Goal: Task Accomplishment & Management: Use online tool/utility

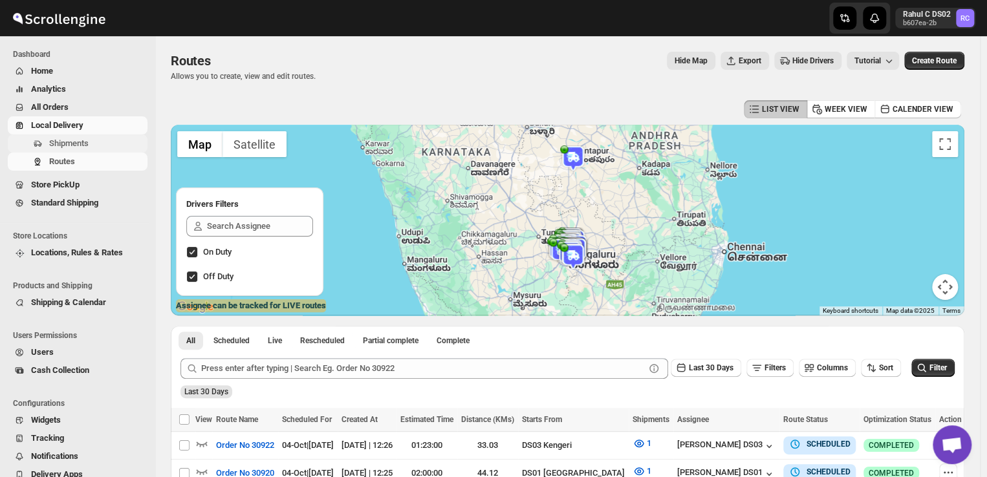
click at [102, 145] on span "Shipments" at bounding box center [97, 143] width 96 height 13
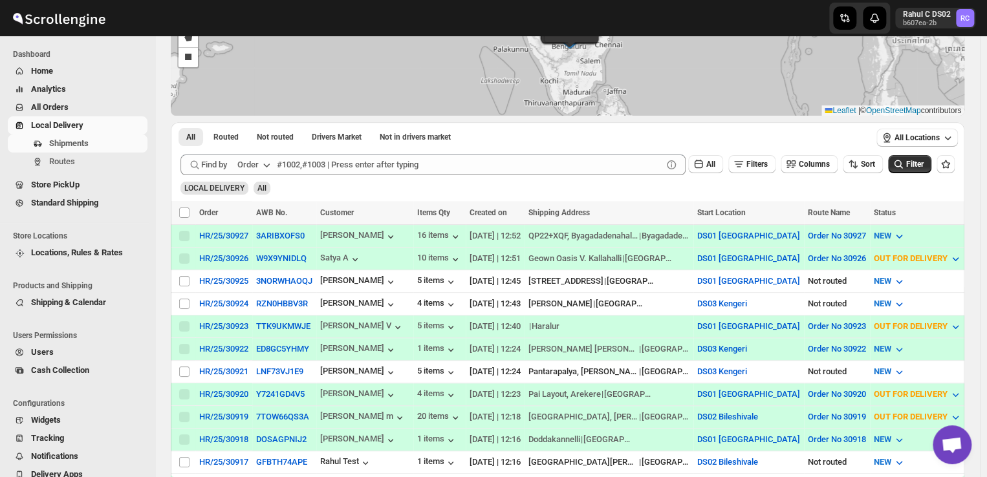
scroll to position [125, 0]
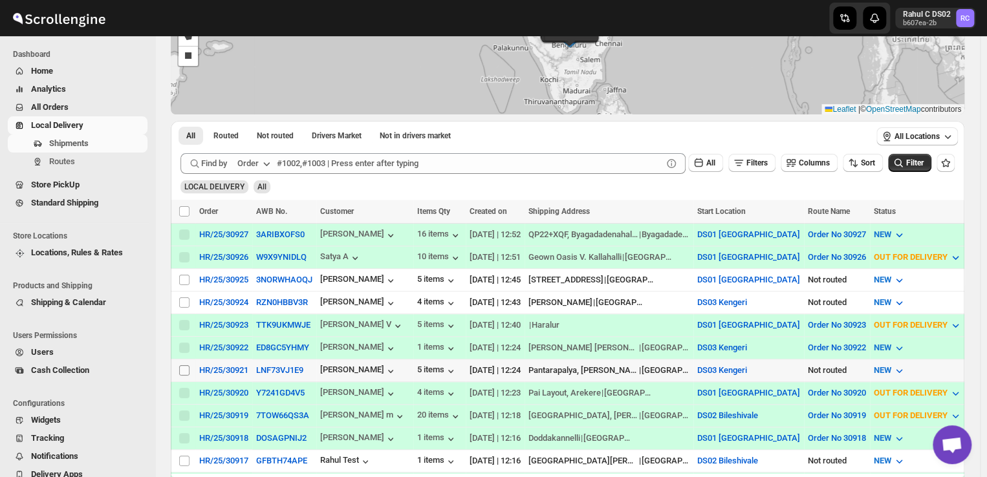
click at [183, 365] on input "Select shipment" at bounding box center [184, 370] width 10 height 10
checkbox input "true"
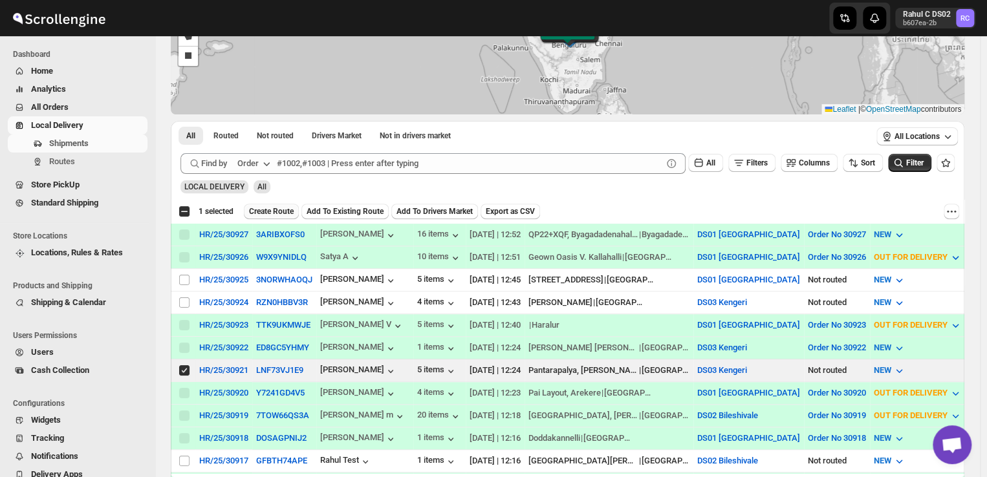
click at [283, 207] on span "Create Route" at bounding box center [271, 211] width 45 height 10
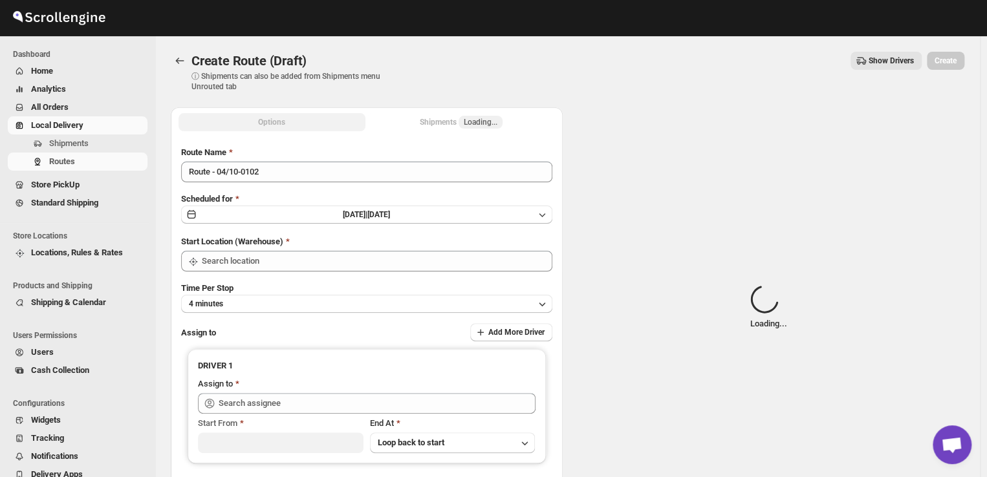
type input "DS03 Kengeri"
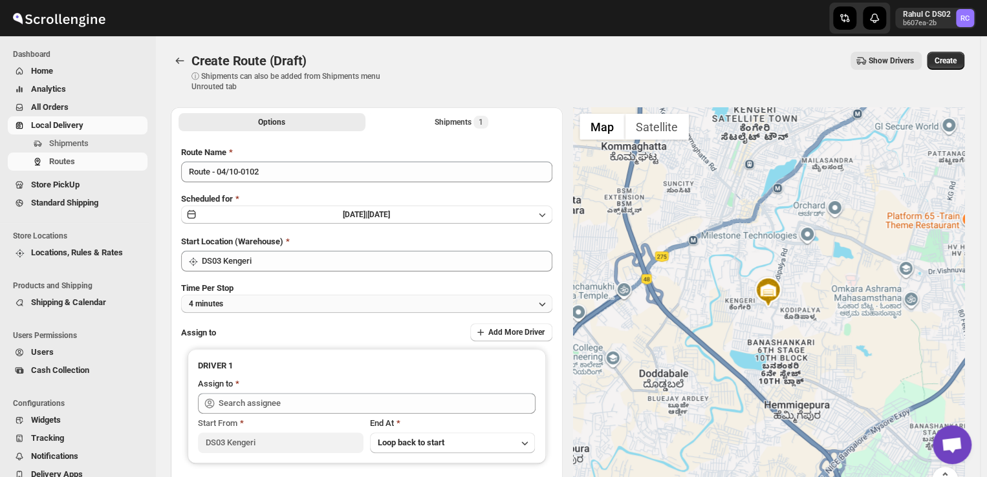
click at [236, 301] on button "4 minutes" at bounding box center [366, 304] width 371 height 18
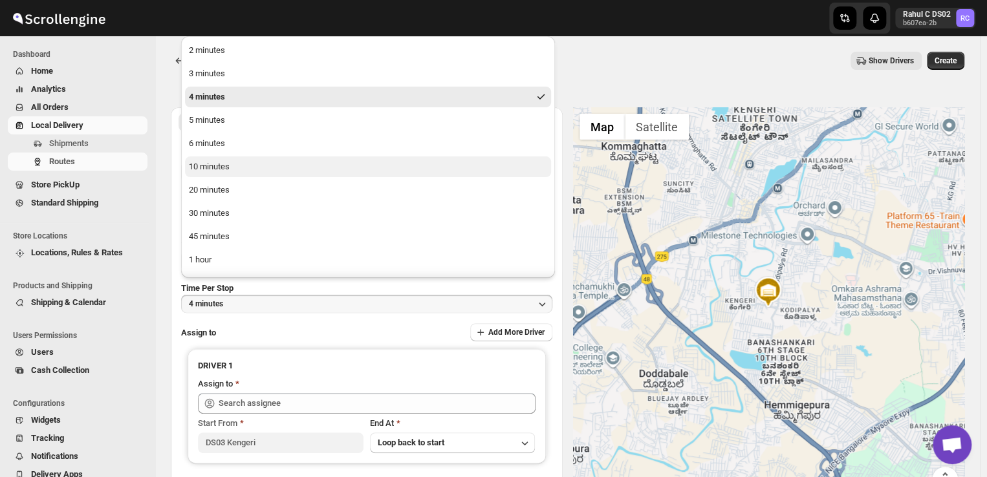
click at [206, 168] on div "10 minutes" at bounding box center [209, 166] width 41 height 13
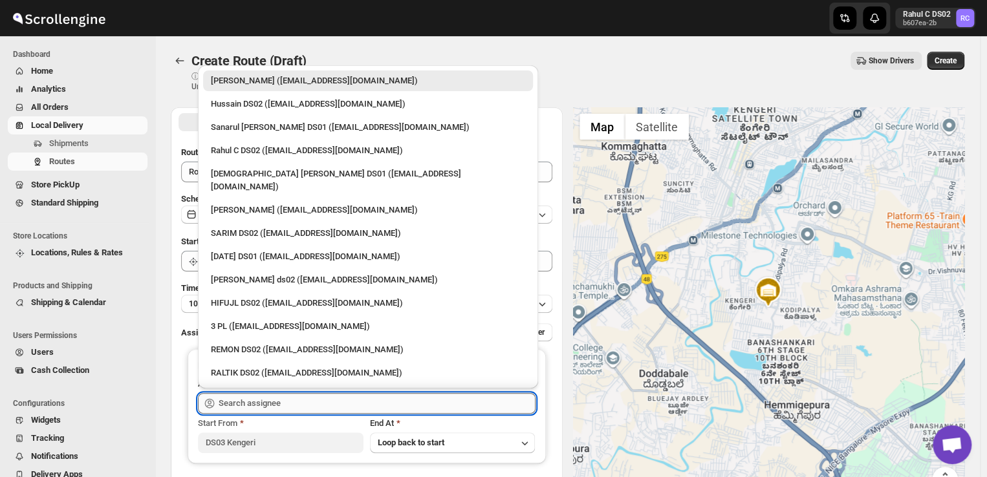
click at [290, 406] on input "text" at bounding box center [377, 403] width 317 height 21
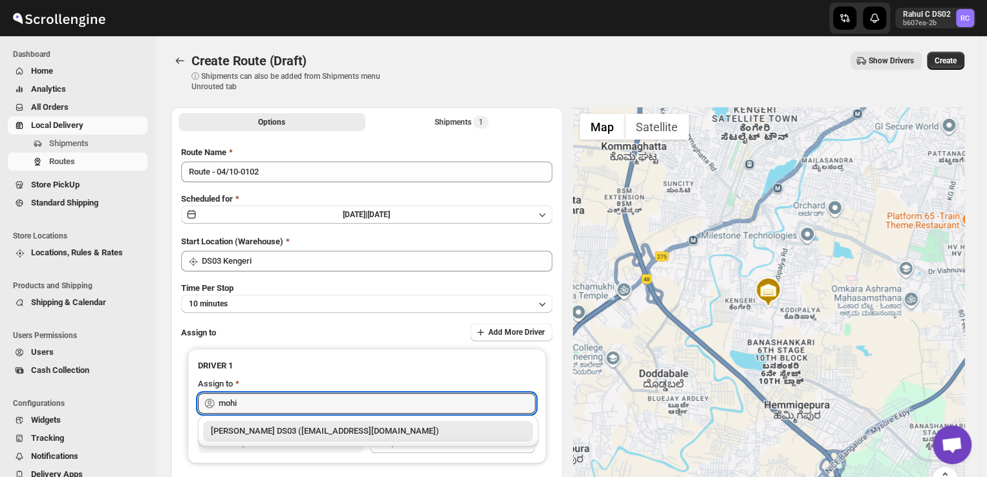
click at [292, 436] on div "[PERSON_NAME] DS03 ([EMAIL_ADDRESS][DOMAIN_NAME])" at bounding box center [368, 431] width 314 height 13
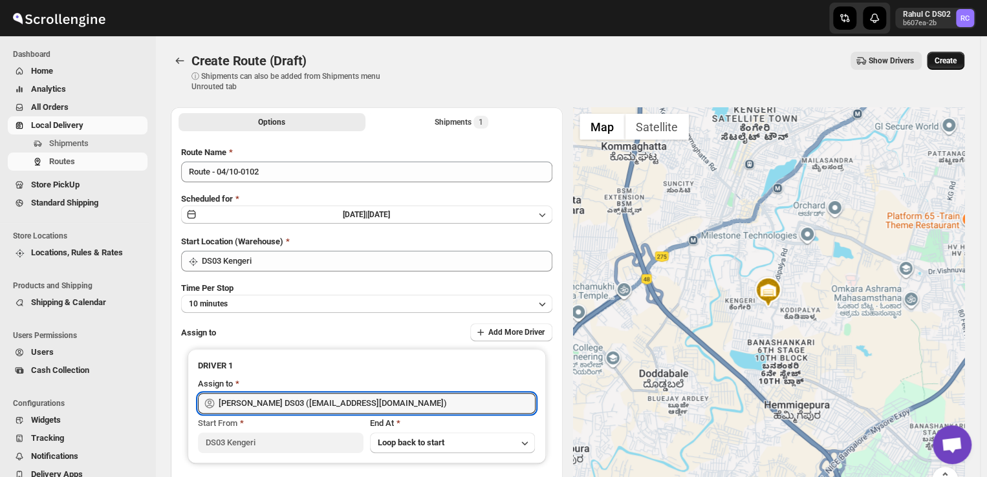
type input "[PERSON_NAME] DS03 ([EMAIL_ADDRESS][DOMAIN_NAME])"
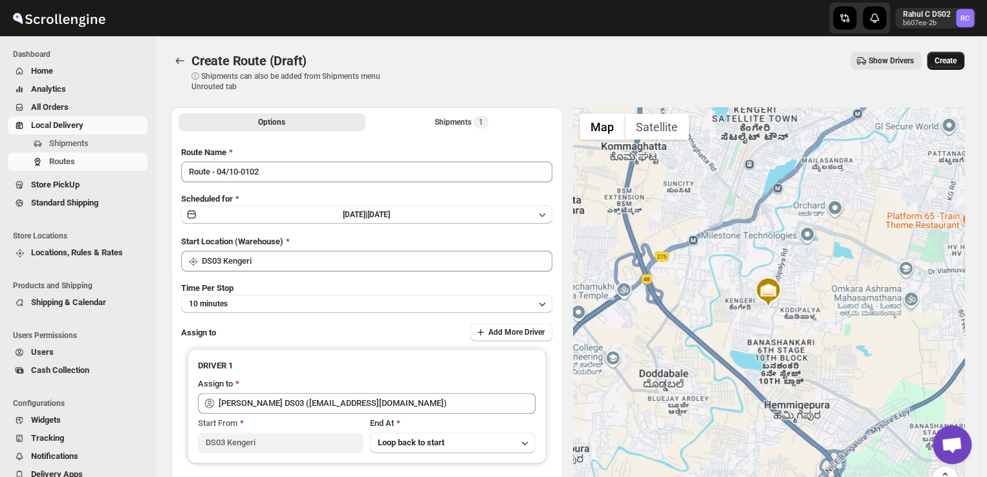
click at [956, 60] on span "Create" at bounding box center [945, 61] width 22 height 10
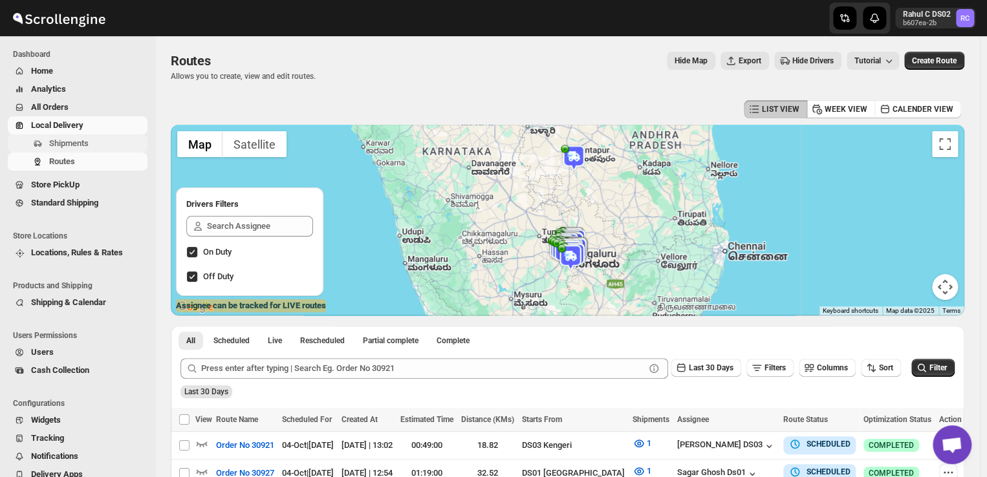
click at [109, 143] on span "Shipments" at bounding box center [97, 143] width 96 height 13
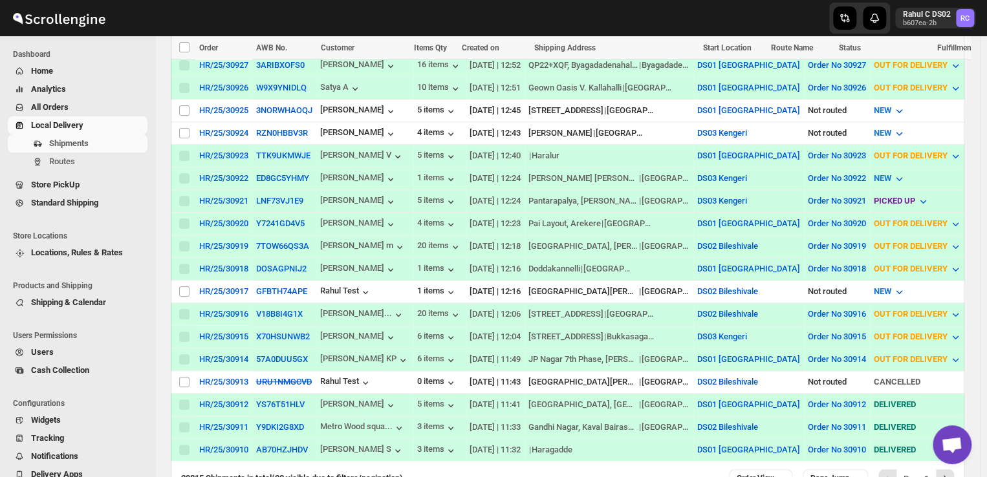
scroll to position [412, 0]
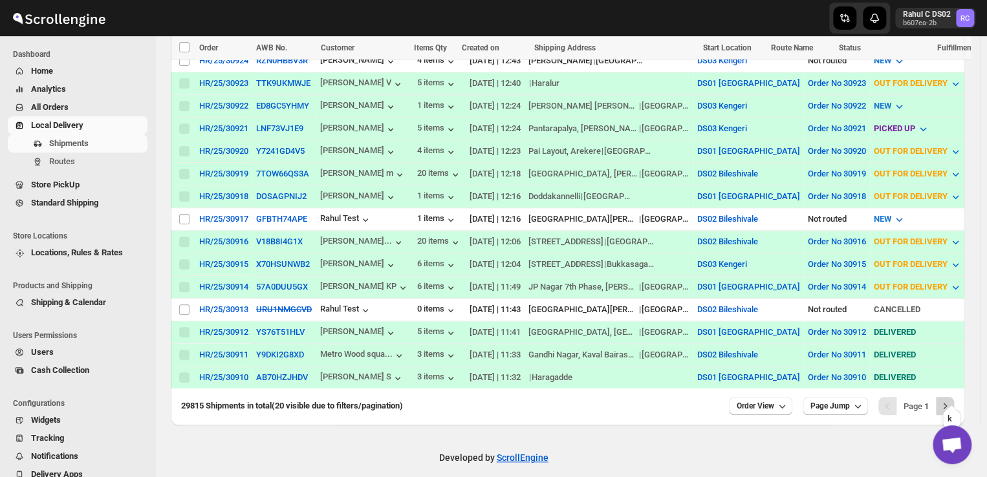
click at [947, 403] on icon "Next" at bounding box center [944, 406] width 3 height 6
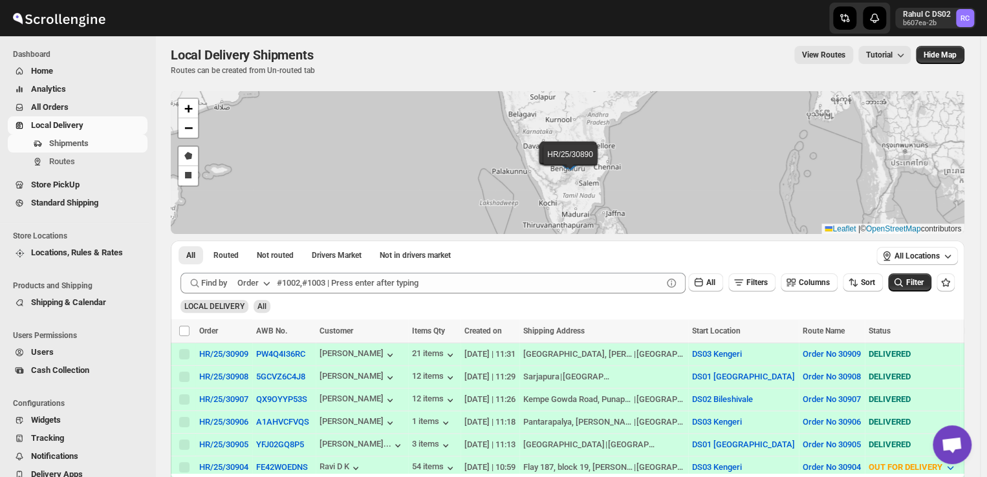
scroll to position [4, 0]
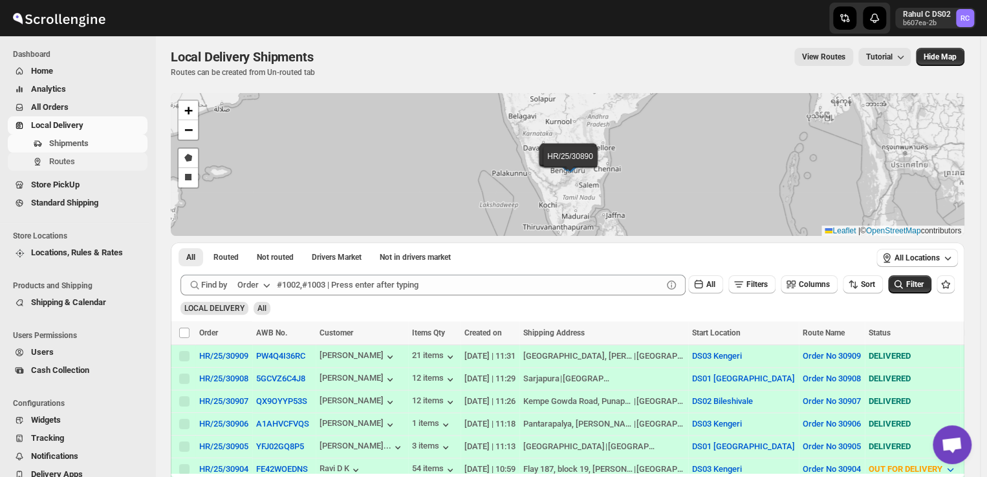
click at [86, 160] on span "Routes" at bounding box center [97, 161] width 96 height 13
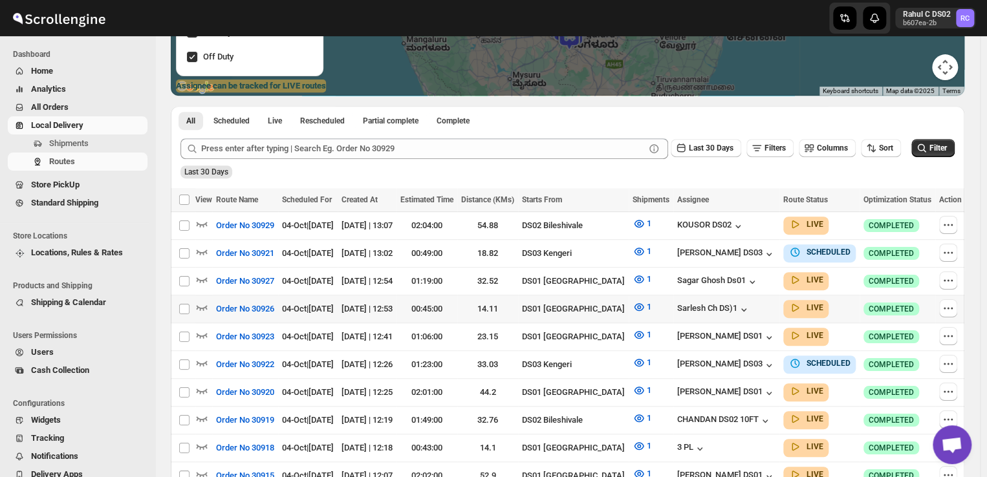
scroll to position [230, 0]
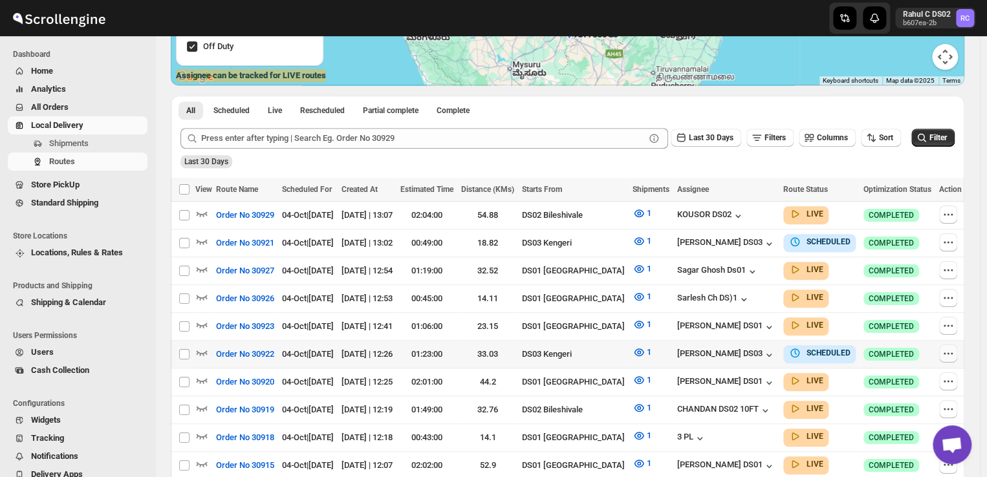
click at [945, 355] on icon "button" at bounding box center [947, 353] width 13 height 13
checkbox input "true"
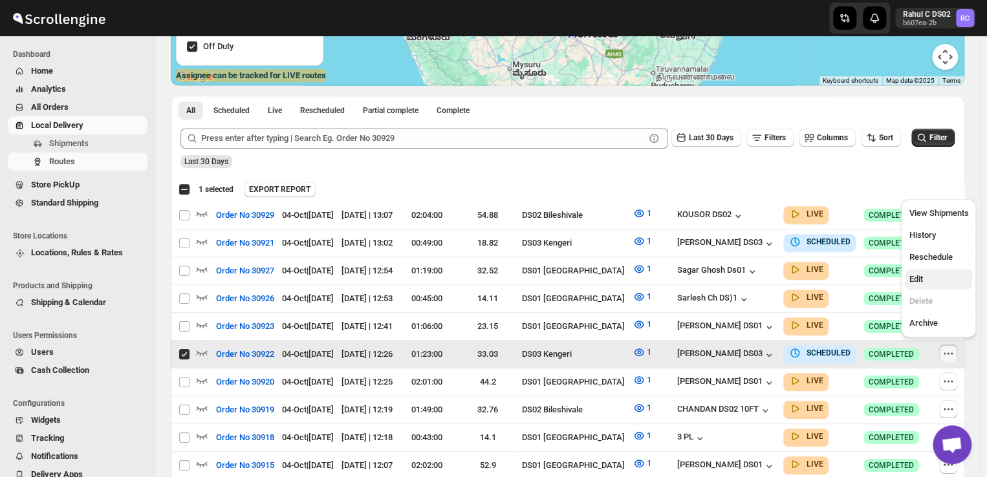
click at [915, 281] on span "Edit" at bounding box center [915, 279] width 14 height 10
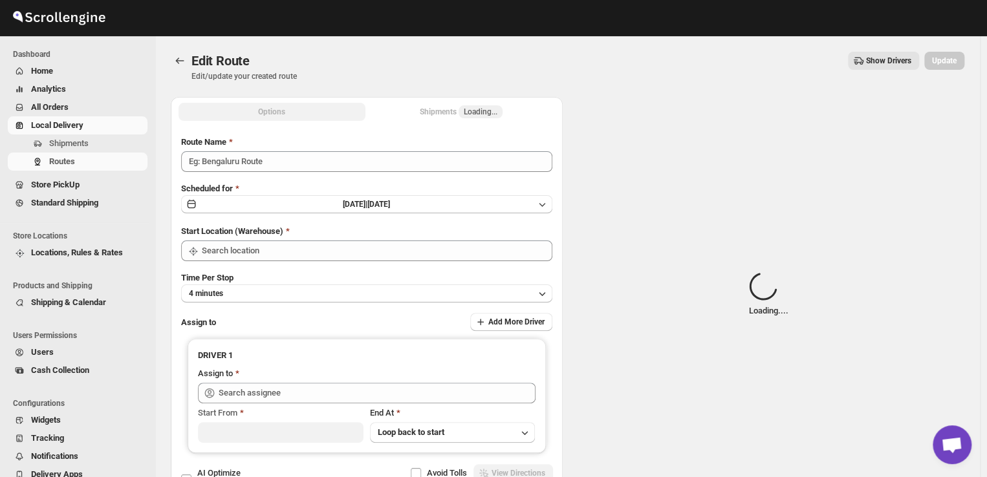
type input "Order No 30922"
type input "DS03 Kengeri"
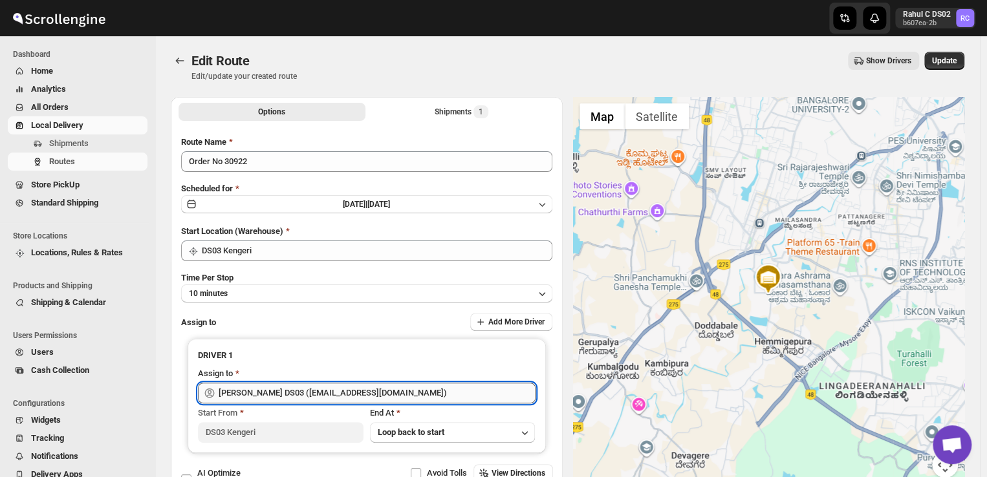
click at [401, 394] on input "[PERSON_NAME] DS03 ([EMAIL_ADDRESS][DOMAIN_NAME])" at bounding box center [377, 393] width 317 height 21
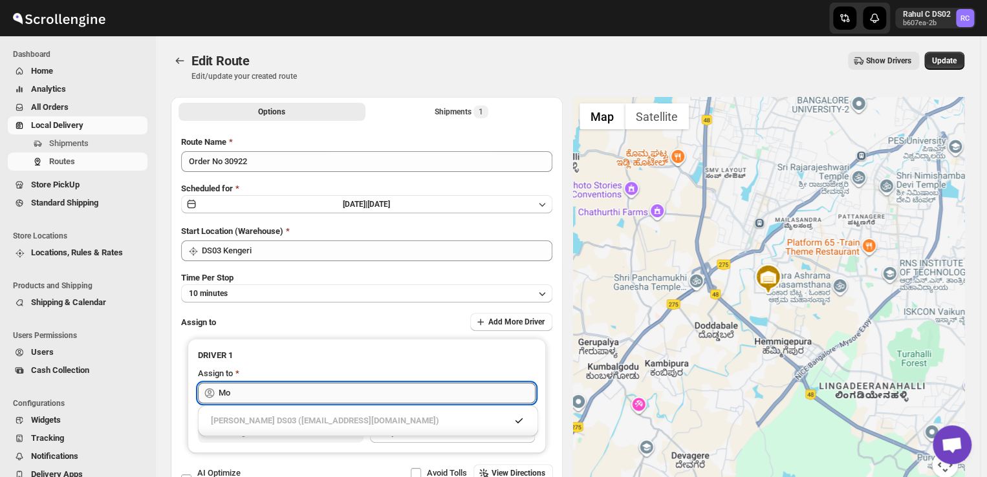
type input "M"
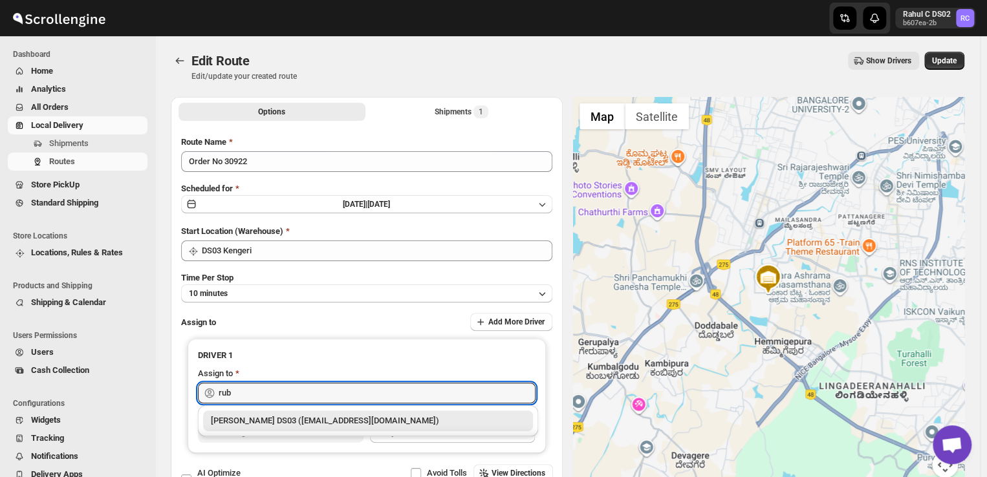
click at [378, 420] on div "[PERSON_NAME] DS03 ([EMAIL_ADDRESS][DOMAIN_NAME])" at bounding box center [368, 420] width 314 height 13
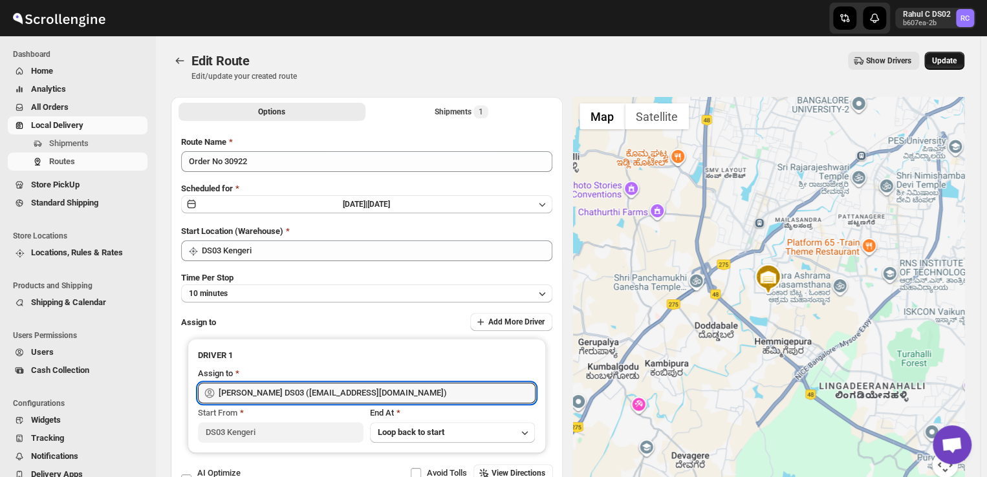
type input "[PERSON_NAME] DS03 ([EMAIL_ADDRESS][DOMAIN_NAME])"
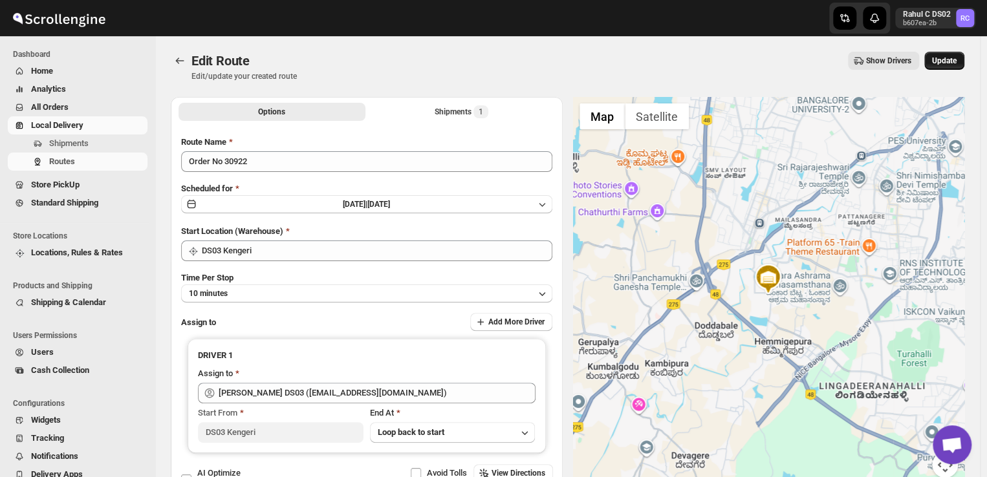
click at [949, 65] on span "Update" at bounding box center [944, 61] width 25 height 10
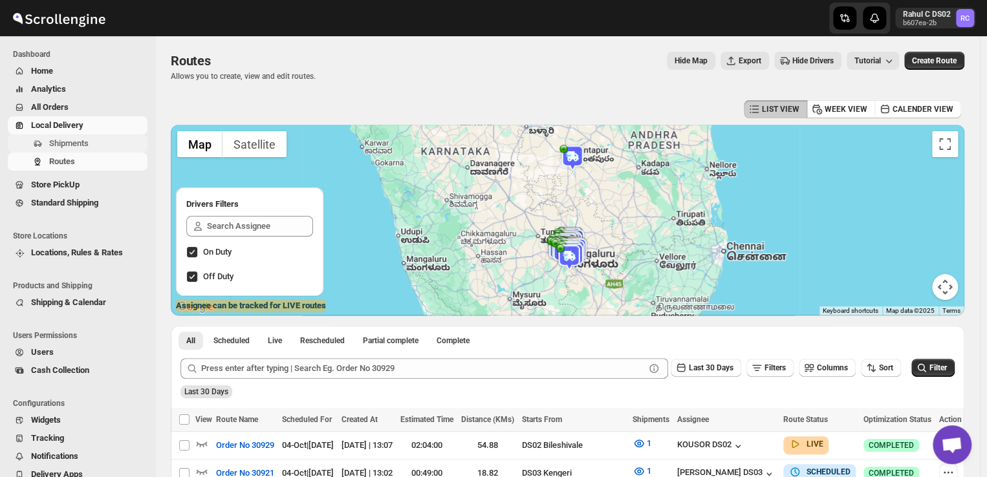
click at [80, 145] on span "Shipments" at bounding box center [68, 143] width 39 height 10
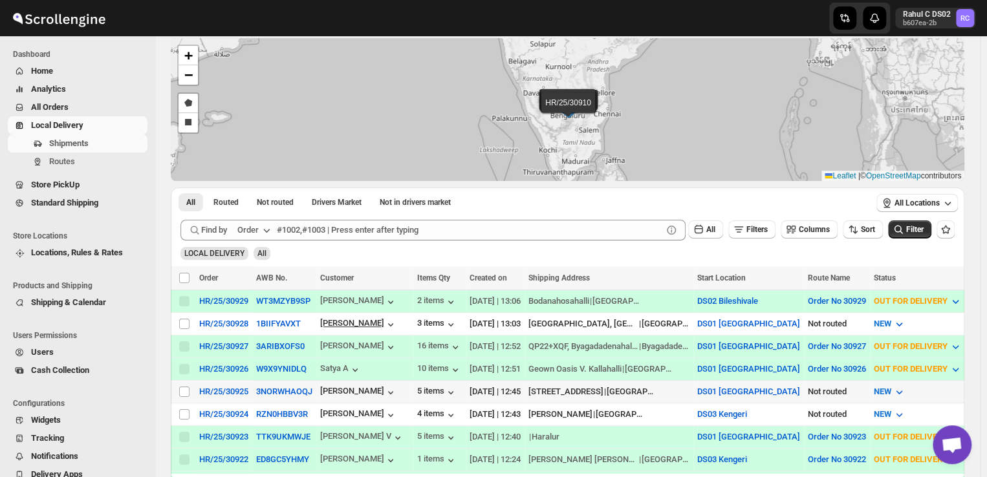
scroll to position [59, 0]
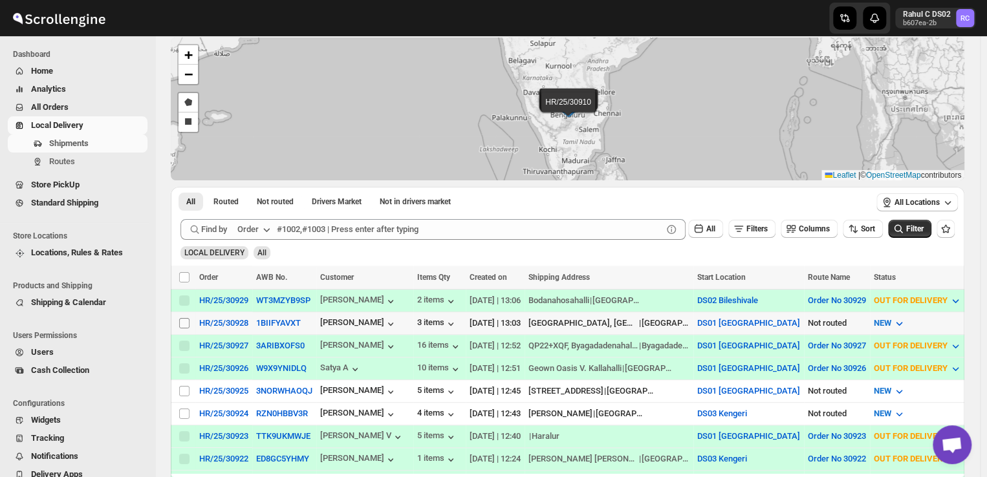
click at [187, 320] on input "Select shipment" at bounding box center [184, 323] width 10 height 10
checkbox input "true"
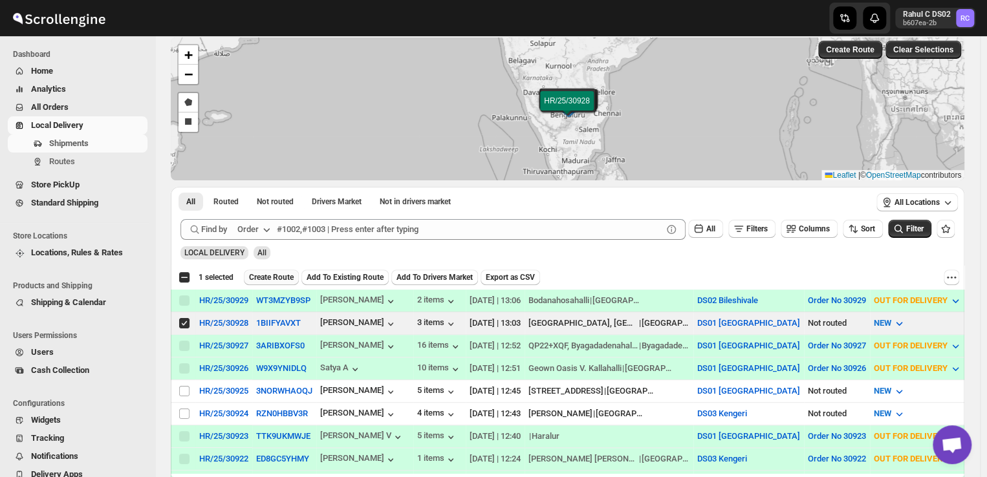
click at [271, 277] on span "Create Route" at bounding box center [271, 277] width 45 height 10
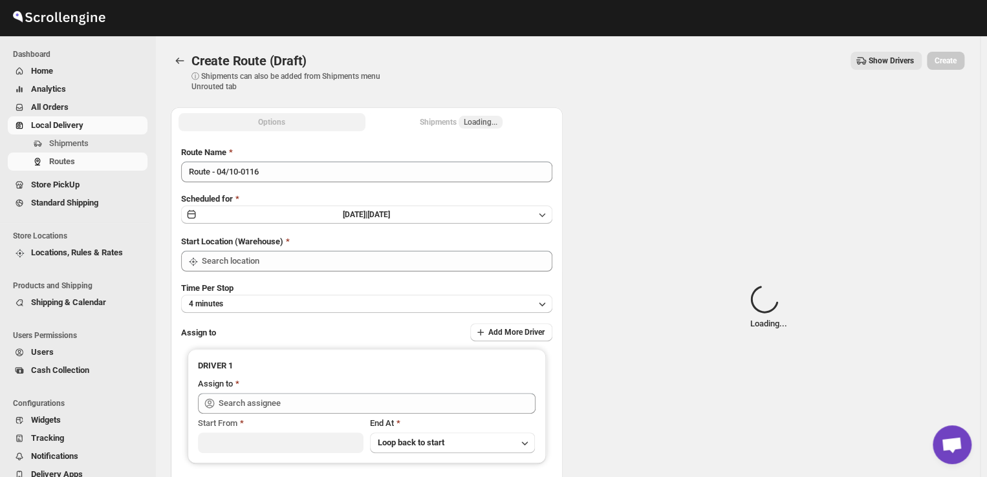
type input "DS01 [GEOGRAPHIC_DATA]"
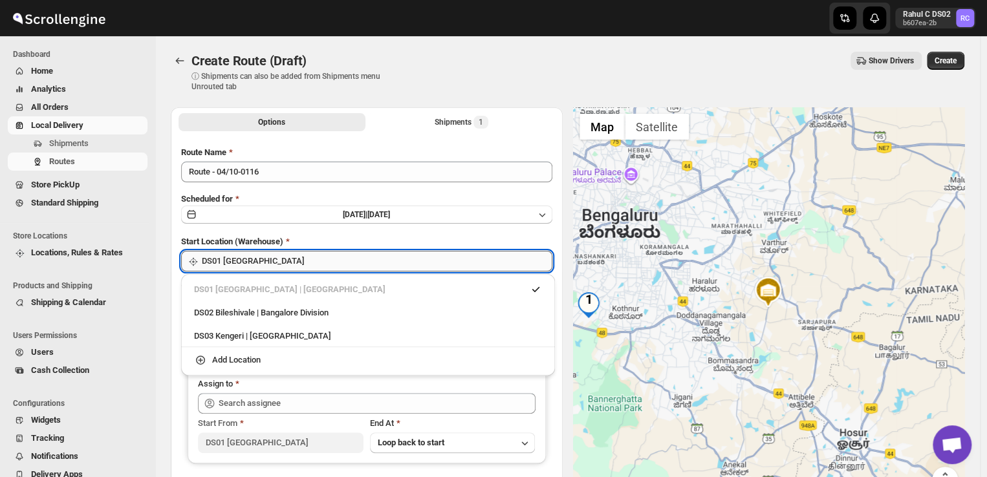
click at [275, 262] on input "DS01 [GEOGRAPHIC_DATA]" at bounding box center [377, 261] width 350 height 21
click at [217, 331] on div "DS03 Kengeri | [GEOGRAPHIC_DATA]" at bounding box center [368, 336] width 348 height 13
type input "DS03 Kengeri"
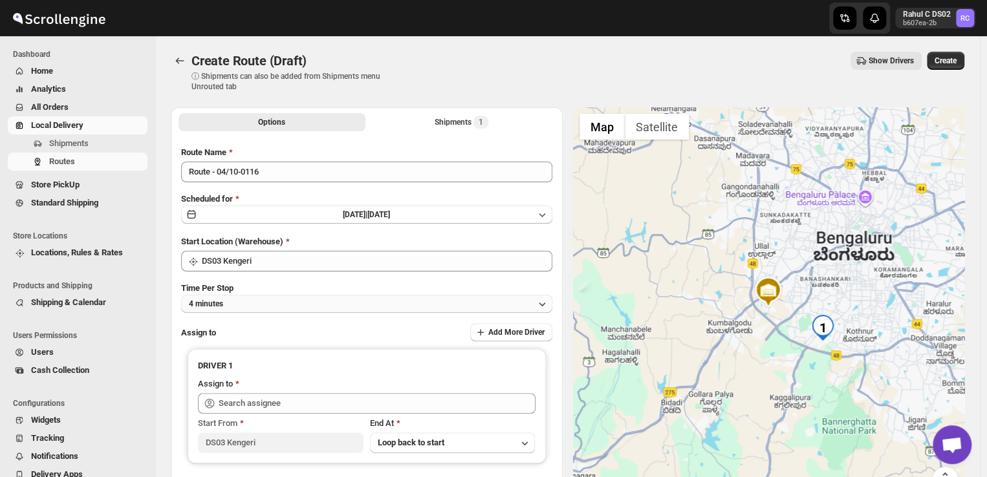
click at [248, 306] on button "4 minutes" at bounding box center [366, 304] width 371 height 18
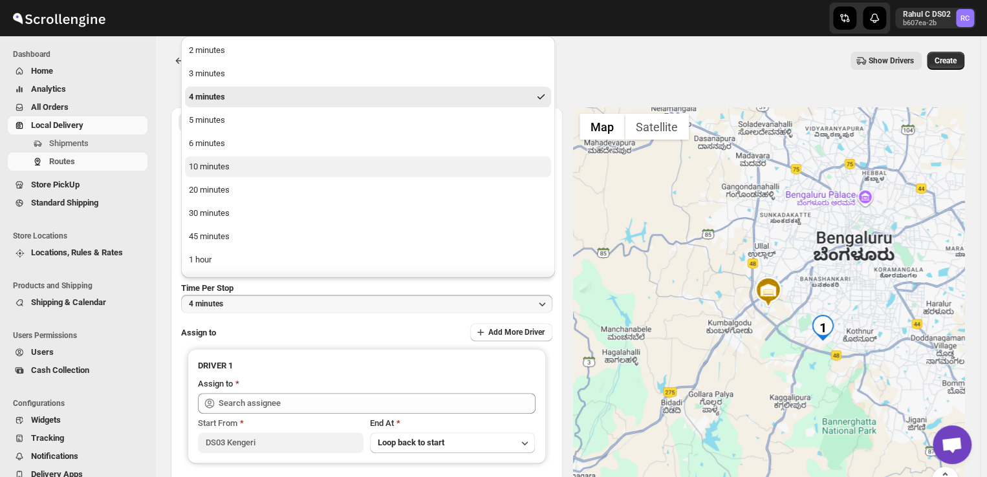
click at [237, 169] on button "10 minutes" at bounding box center [368, 166] width 366 height 21
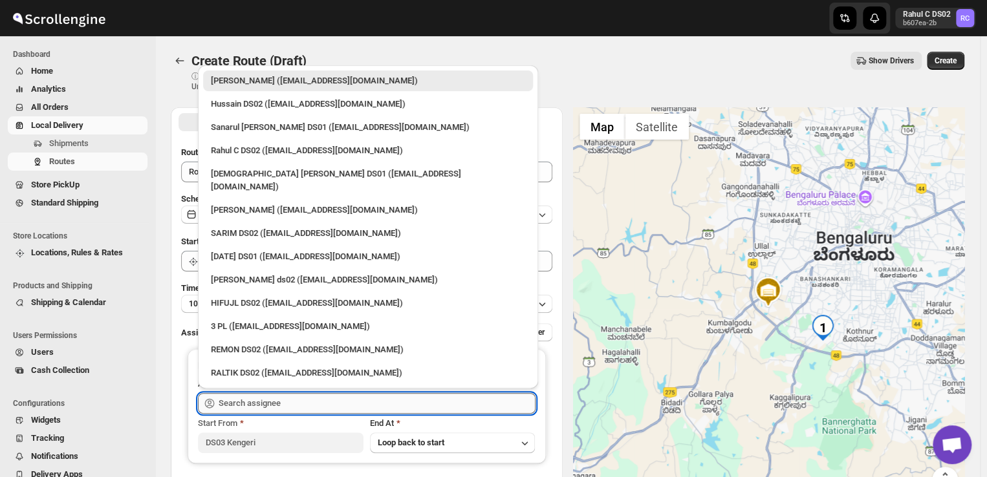
click at [304, 402] on input "text" at bounding box center [377, 403] width 317 height 21
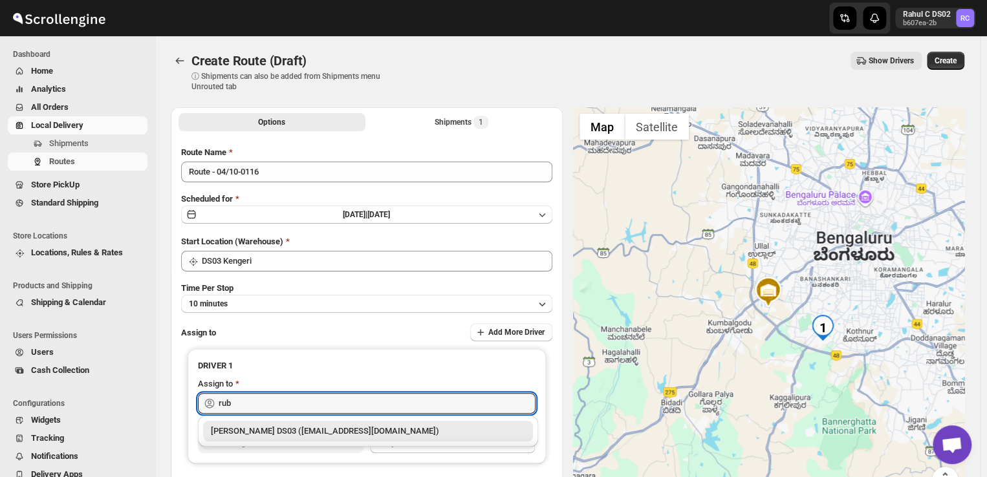
click at [297, 433] on div "[PERSON_NAME] DS03 ([EMAIL_ADDRESS][DOMAIN_NAME])" at bounding box center [368, 431] width 314 height 13
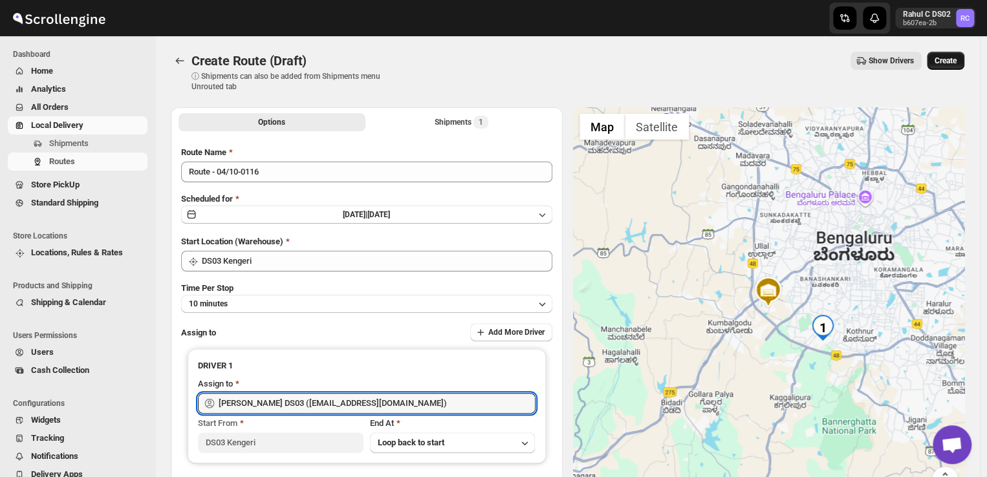
type input "[PERSON_NAME] DS03 ([EMAIL_ADDRESS][DOMAIN_NAME])"
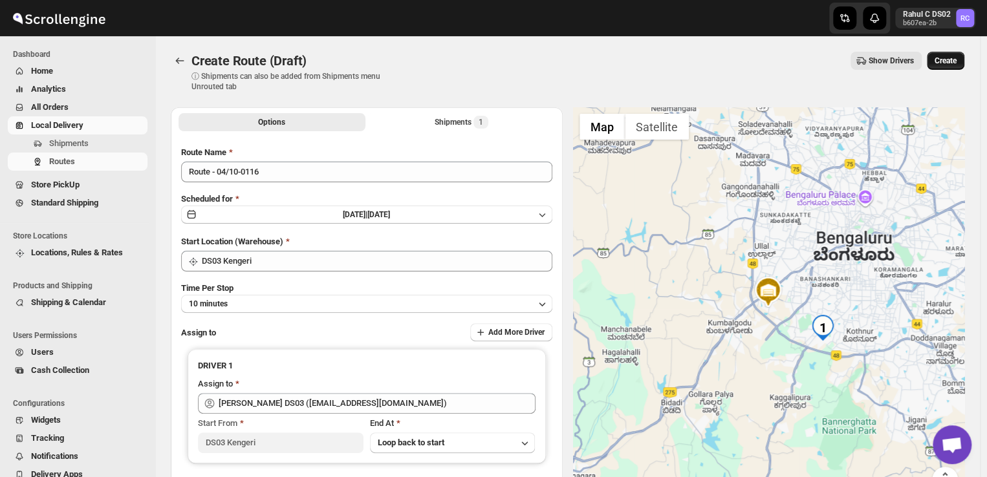
click at [956, 61] on span "Create" at bounding box center [945, 61] width 22 height 10
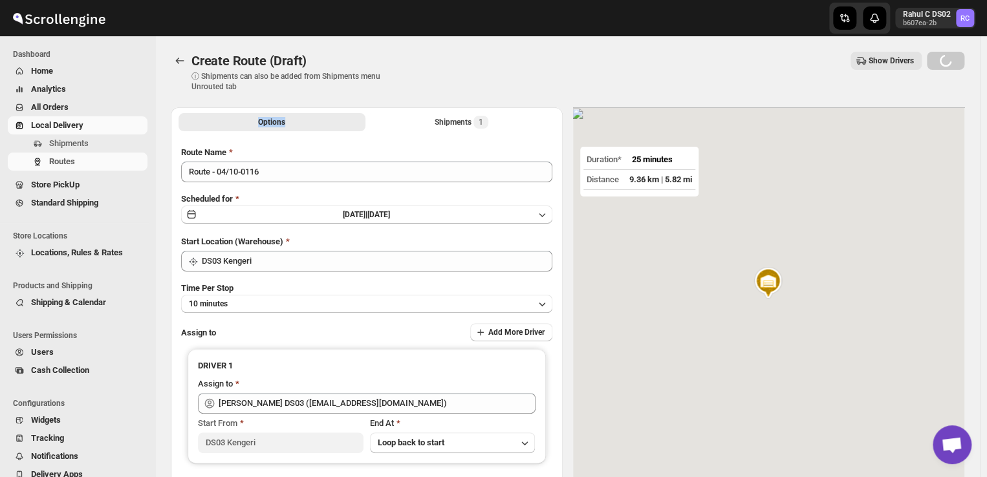
click at [957, 61] on div "Loading Create" at bounding box center [944, 61] width 37 height 18
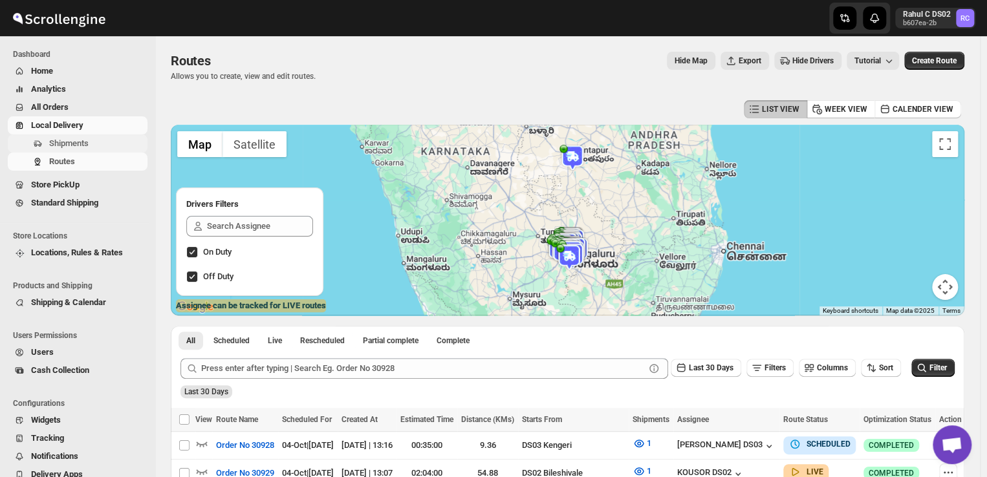
click at [85, 141] on span "Shipments" at bounding box center [68, 143] width 39 height 10
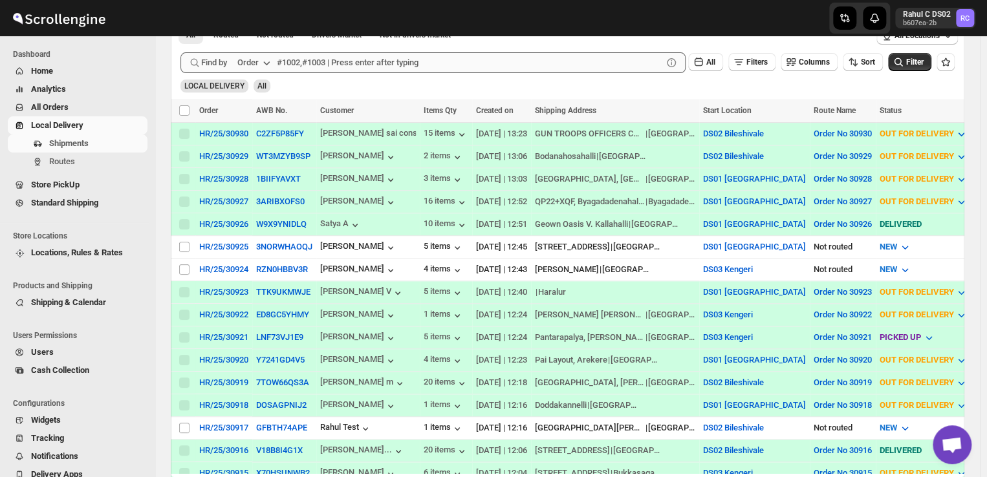
scroll to position [231, 0]
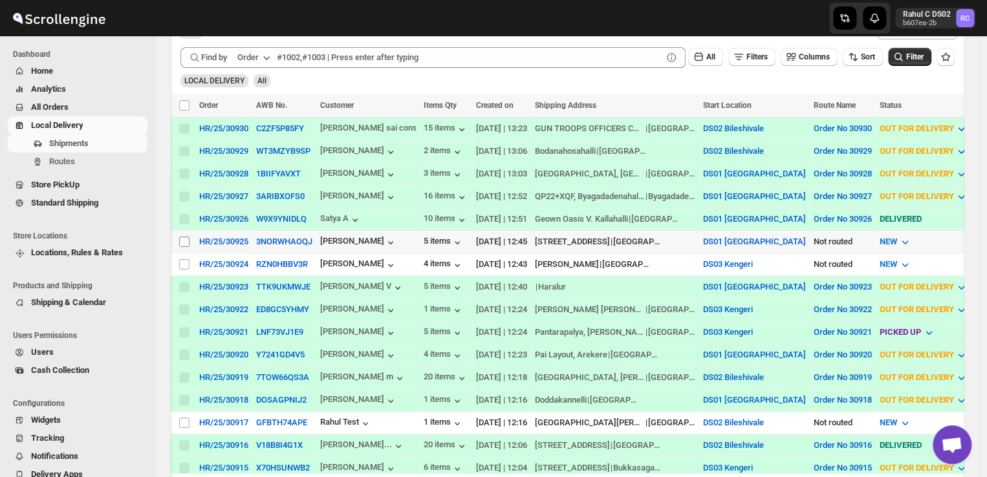
click at [180, 237] on input "Select shipment" at bounding box center [184, 242] width 10 height 10
checkbox input "true"
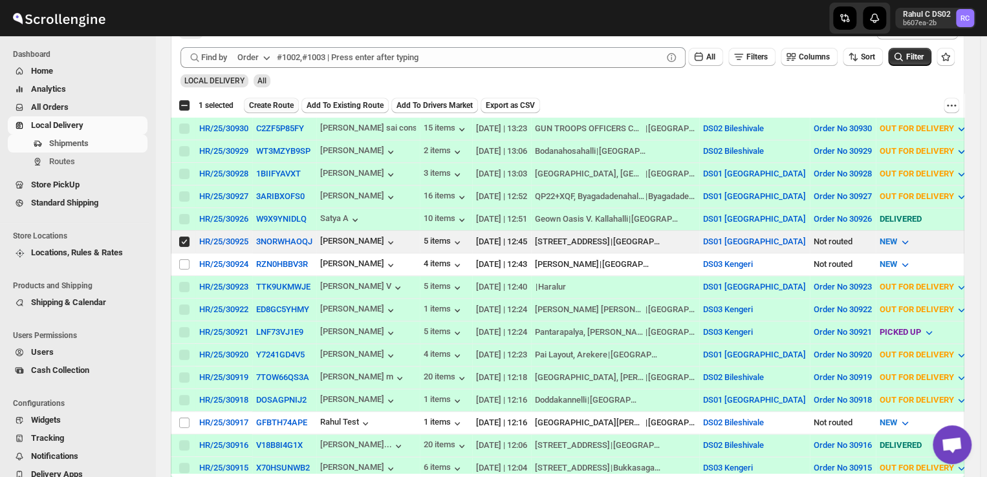
click at [283, 101] on span "Create Route" at bounding box center [271, 105] width 45 height 10
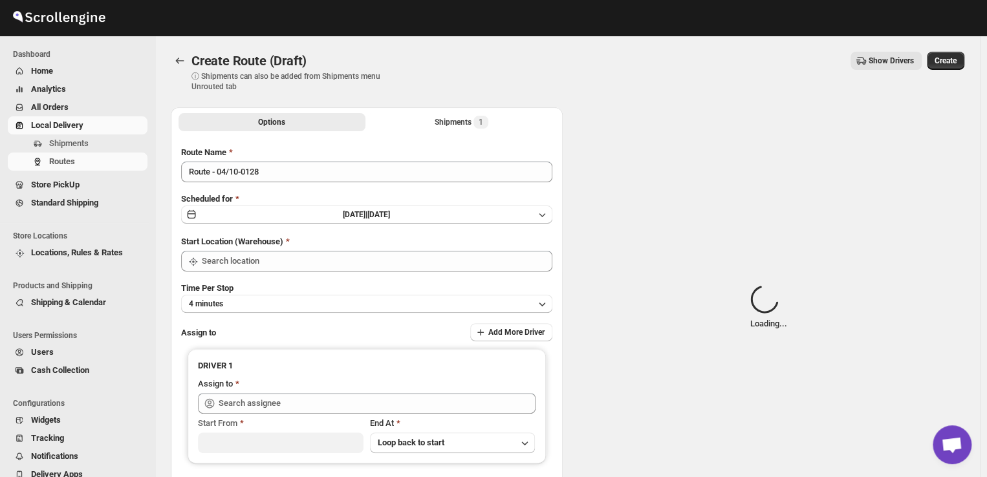
type input "DS01 [GEOGRAPHIC_DATA]"
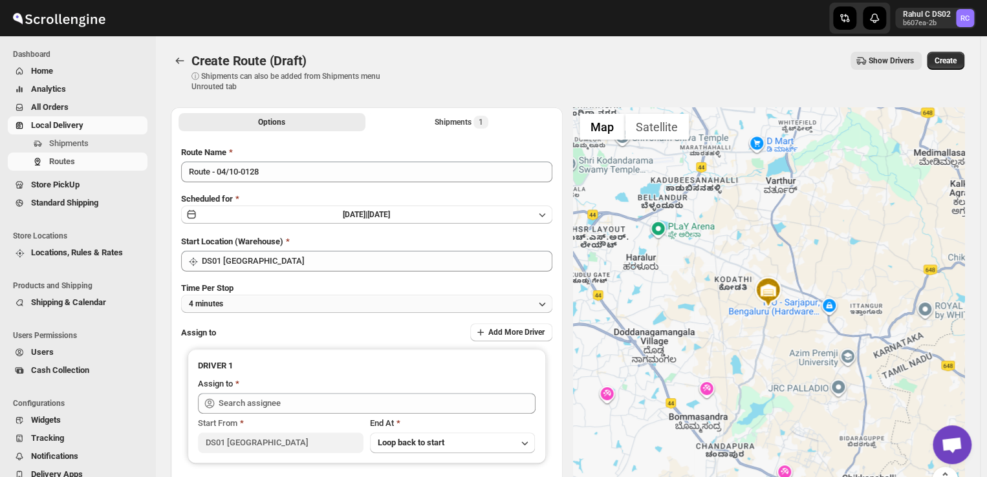
click at [269, 308] on button "4 minutes" at bounding box center [366, 304] width 371 height 18
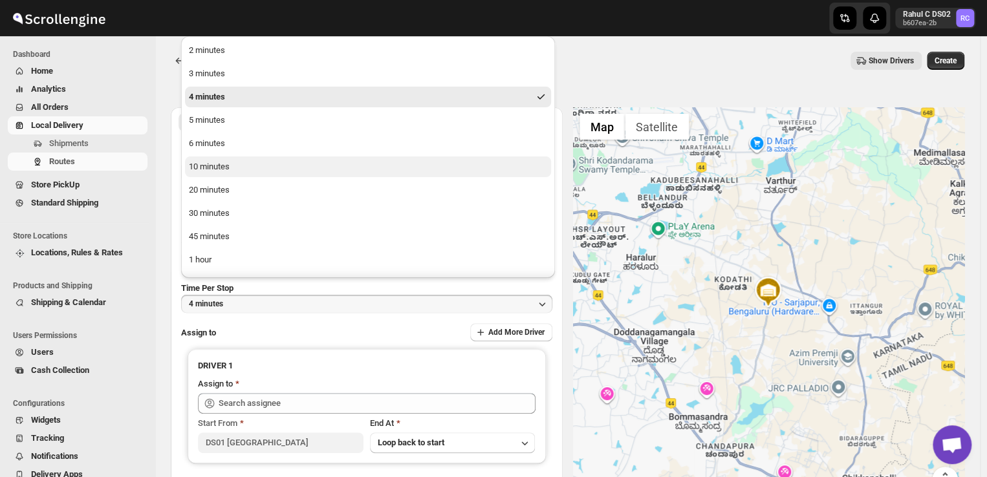
click at [215, 167] on div "10 minutes" at bounding box center [209, 166] width 41 height 13
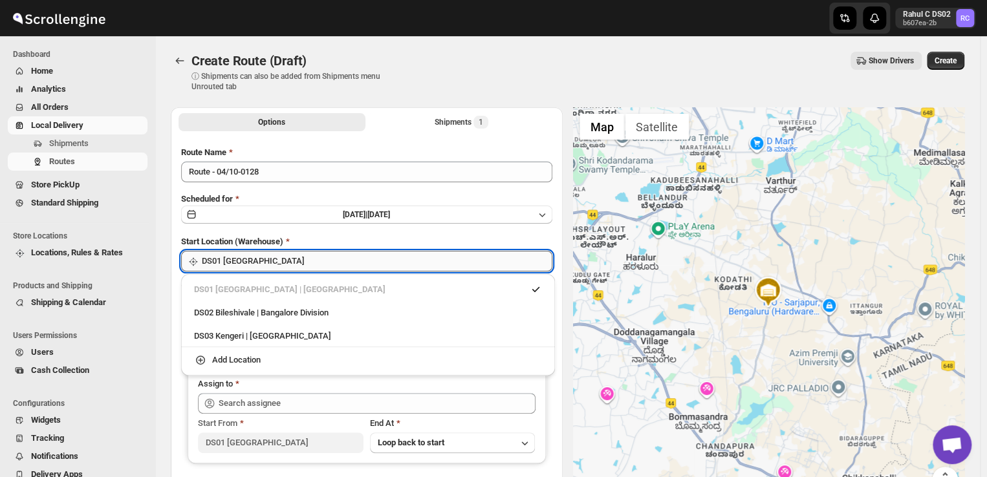
click at [290, 257] on input "DS01 [GEOGRAPHIC_DATA]" at bounding box center [377, 261] width 350 height 21
click at [228, 339] on div "DS03 Kengeri | [GEOGRAPHIC_DATA]" at bounding box center [368, 336] width 348 height 13
type input "DS03 Kengeri"
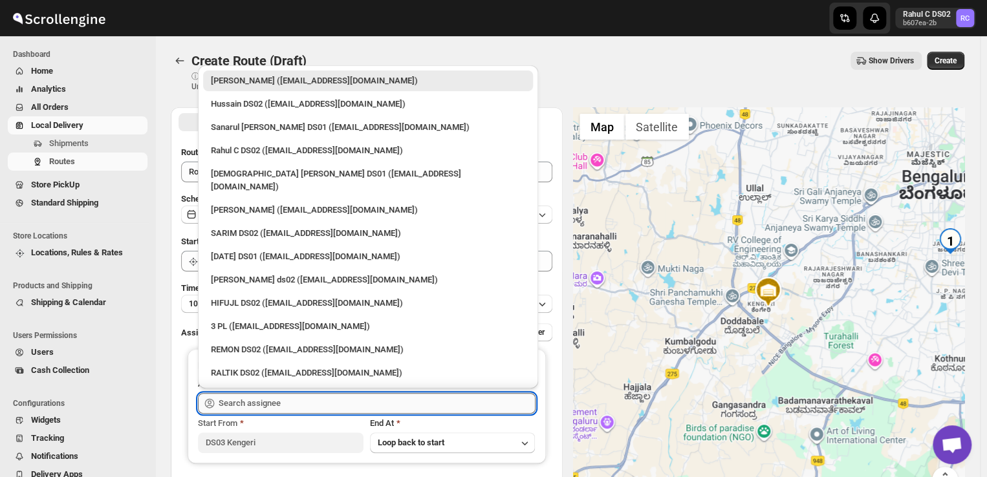
click at [295, 407] on input "text" at bounding box center [377, 403] width 317 height 21
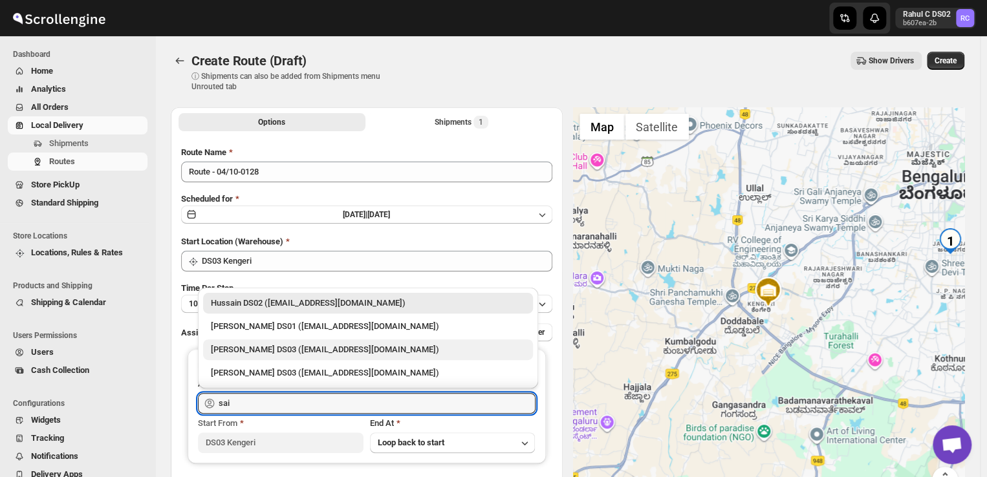
click at [297, 349] on div "[PERSON_NAME] DS03 ([EMAIL_ADDRESS][DOMAIN_NAME])" at bounding box center [368, 349] width 314 height 13
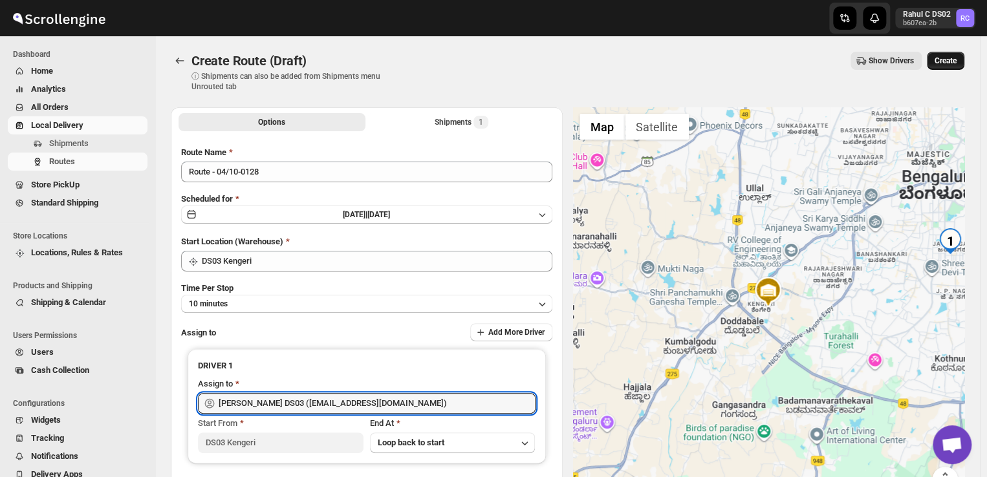
type input "[PERSON_NAME] DS03 ([EMAIL_ADDRESS][DOMAIN_NAME])"
click at [955, 57] on span "Create" at bounding box center [945, 61] width 22 height 10
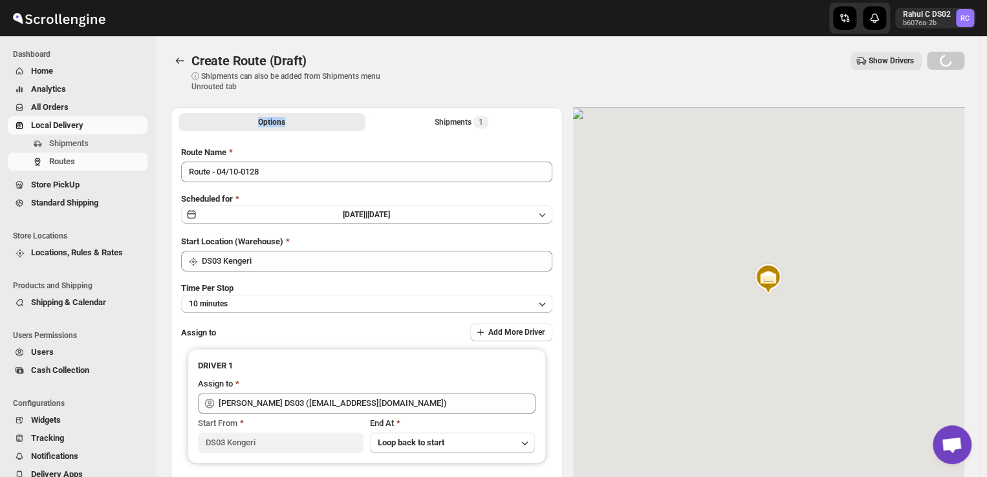
click at [955, 57] on div "Loading Create" at bounding box center [944, 61] width 37 height 18
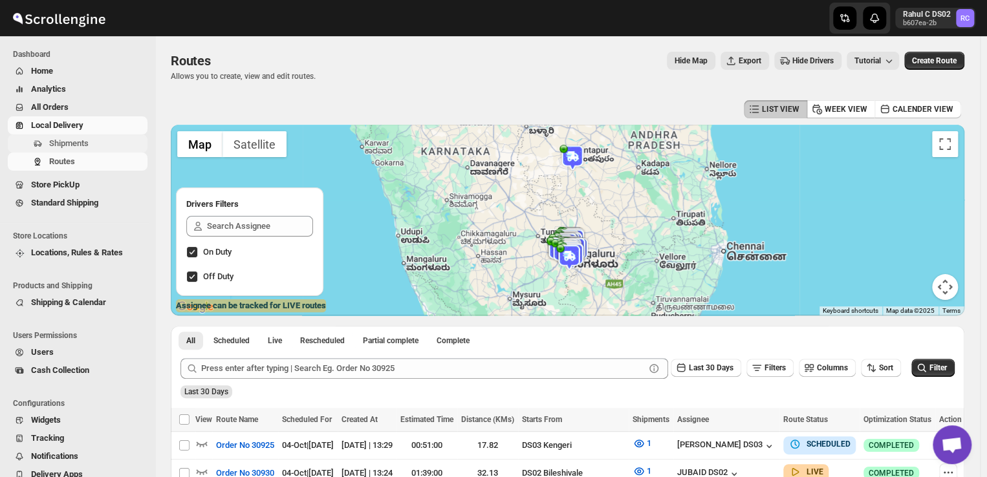
click at [92, 142] on span "Shipments" at bounding box center [97, 143] width 96 height 13
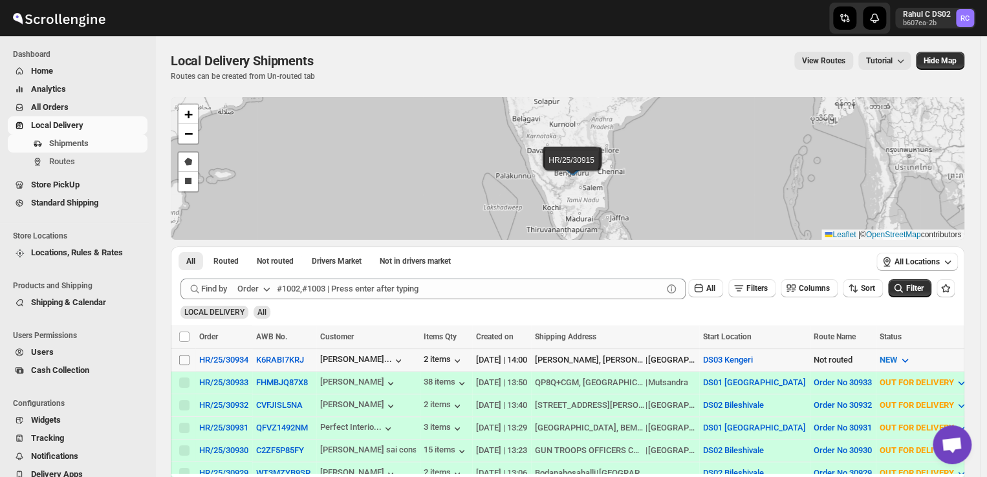
click at [182, 358] on input "Select shipment" at bounding box center [184, 360] width 10 height 10
checkbox input "true"
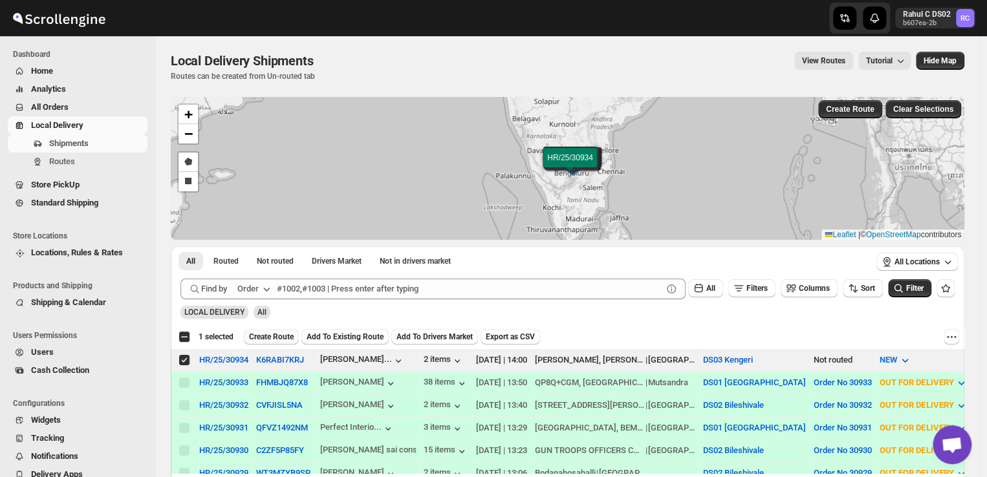
click at [273, 330] on button "Create Route" at bounding box center [271, 337] width 55 height 16
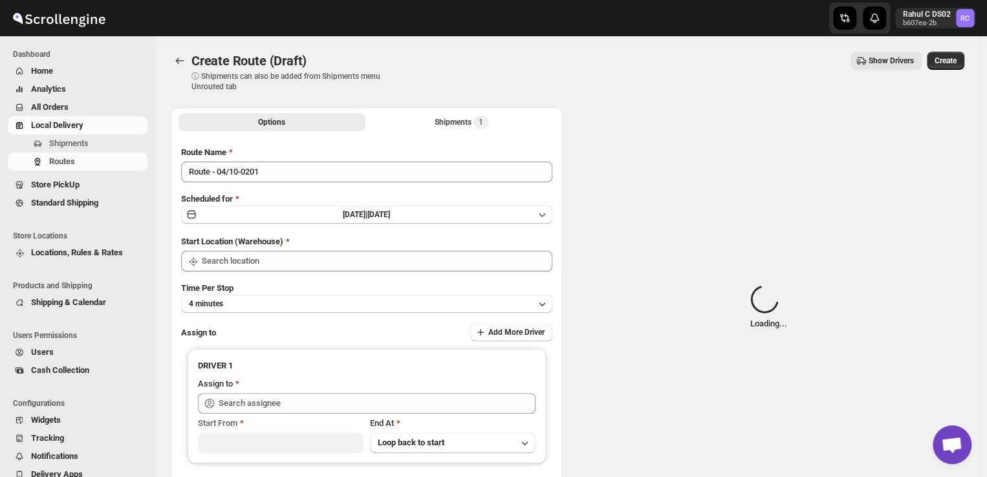
type input "DS03 Kengeri"
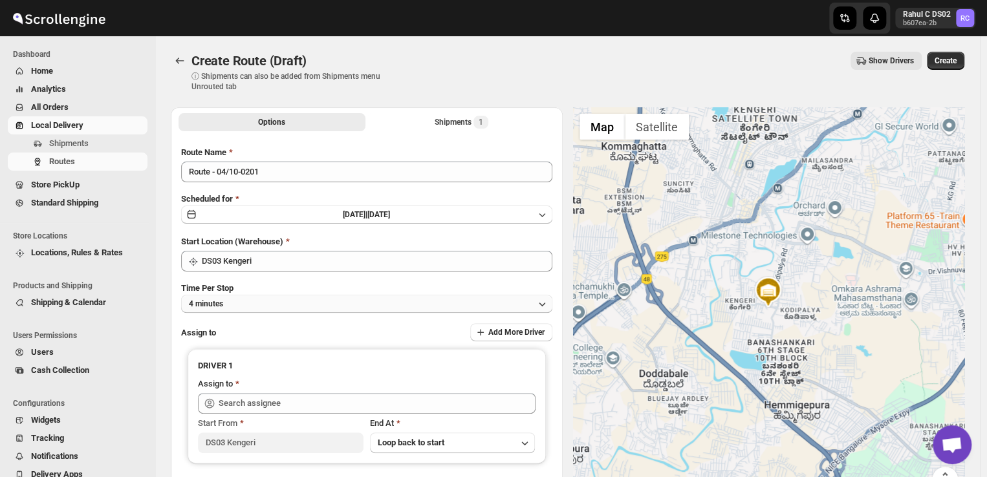
click at [250, 306] on button "4 minutes" at bounding box center [366, 304] width 371 height 18
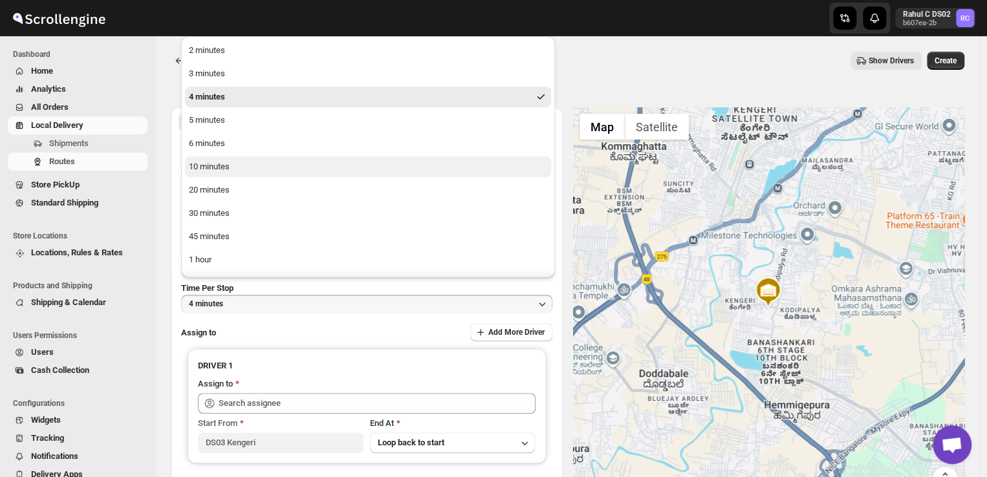
click at [222, 166] on div "10 minutes" at bounding box center [209, 166] width 41 height 13
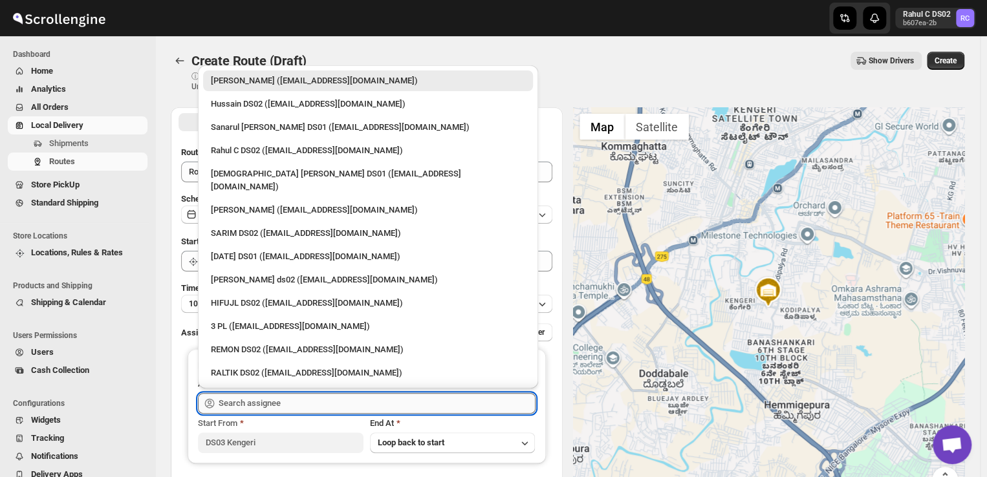
click at [310, 407] on input "text" at bounding box center [377, 403] width 317 height 21
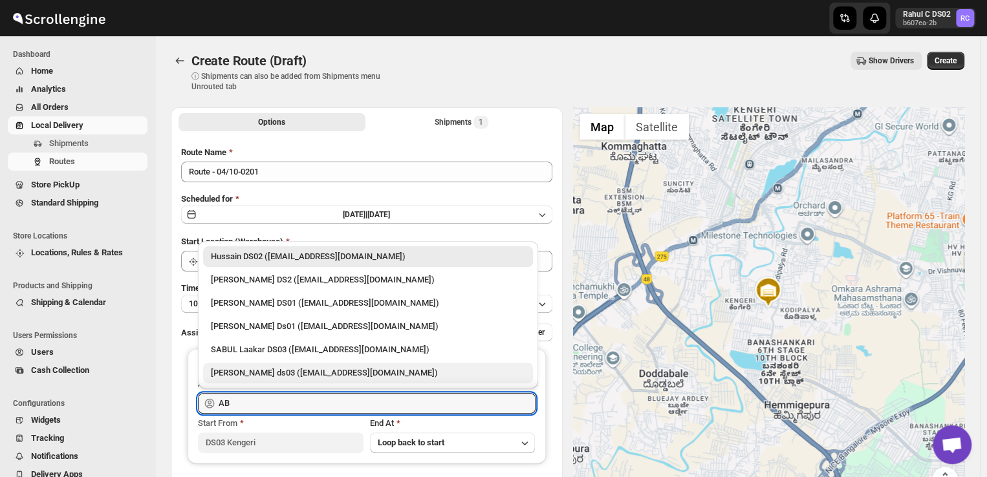
click at [252, 370] on div "[PERSON_NAME] ds03 ([EMAIL_ADDRESS][DOMAIN_NAME])" at bounding box center [368, 373] width 314 height 13
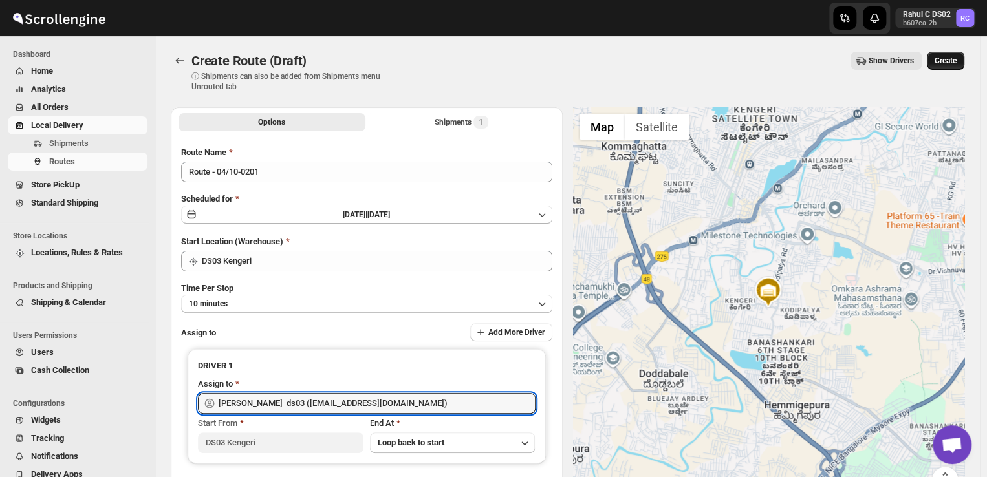
type input "[PERSON_NAME] ds03 ([EMAIL_ADDRESS][DOMAIN_NAME])"
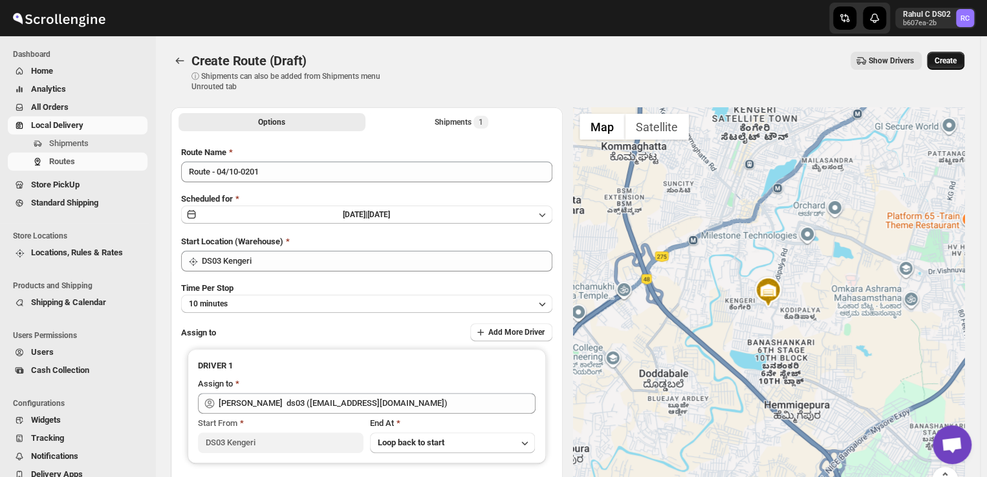
click at [952, 64] on span "Create" at bounding box center [945, 61] width 22 height 10
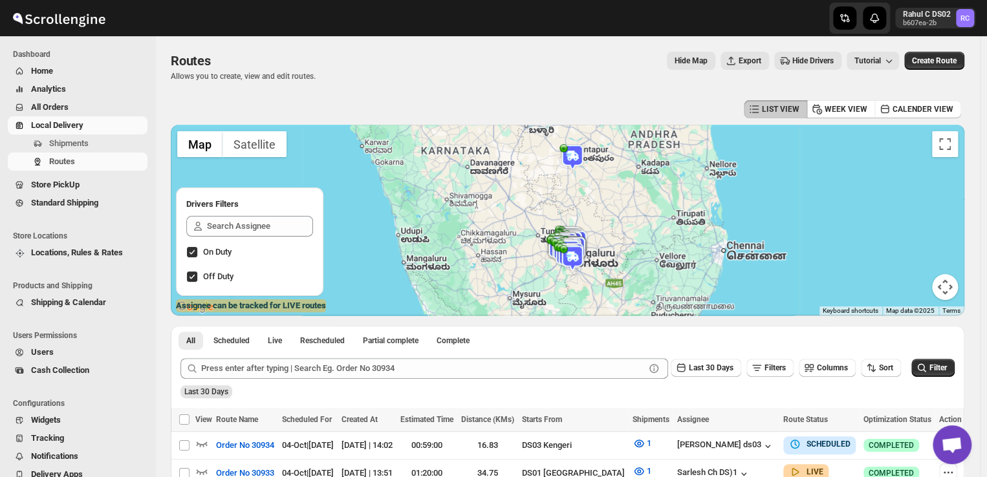
scroll to position [145, 0]
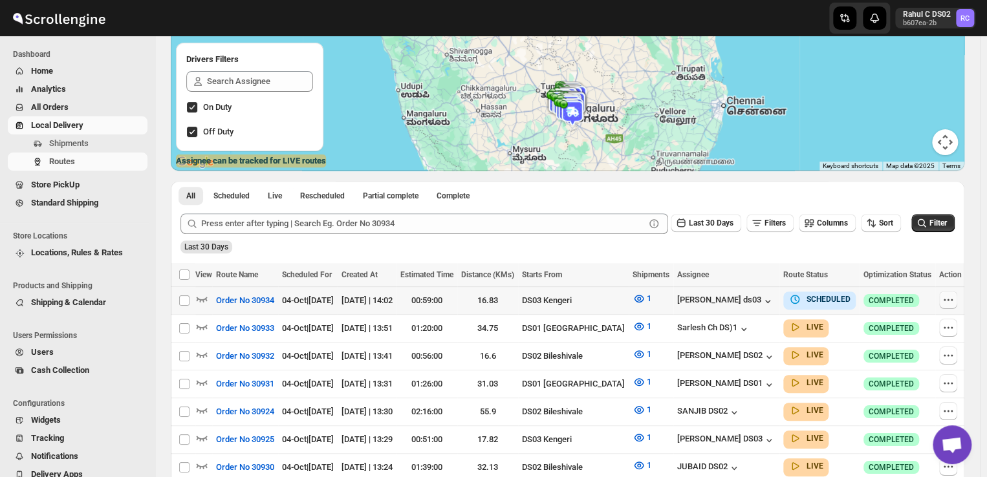
click at [947, 301] on icon "button" at bounding box center [947, 300] width 13 height 13
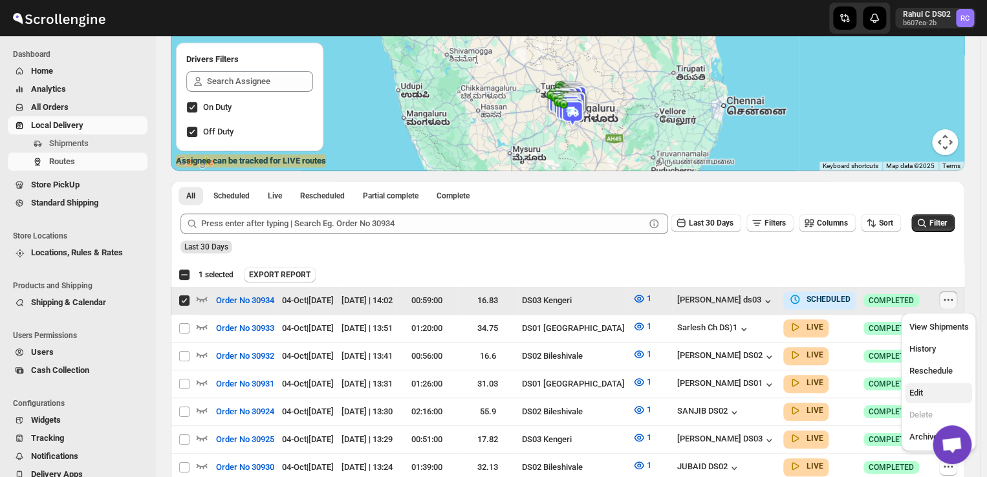
click at [914, 395] on span "Edit" at bounding box center [915, 393] width 14 height 10
checkbox input "false"
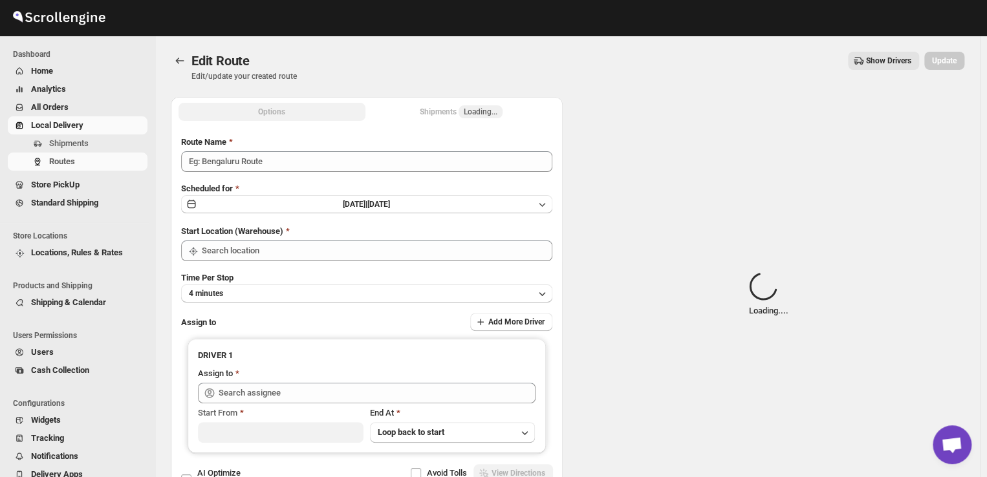
type input "Order No 30934"
type input "DS03 Kengeri"
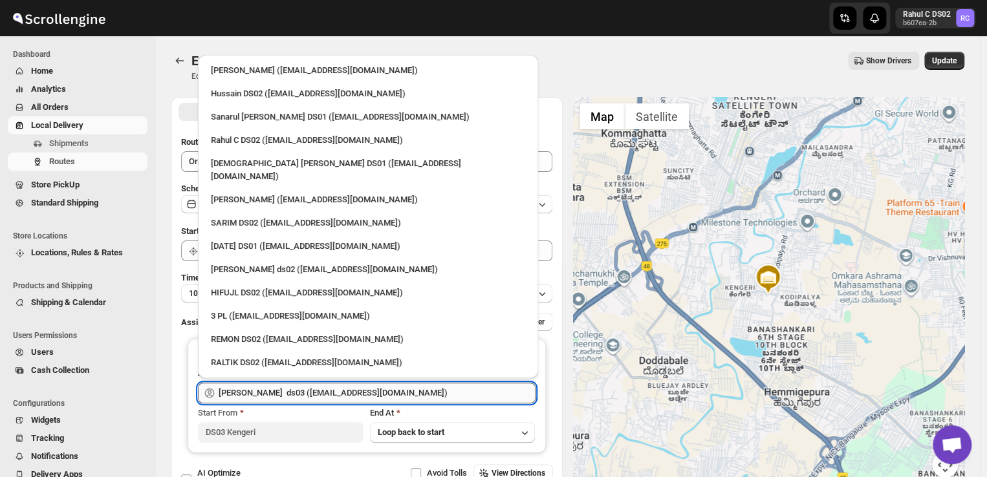
click at [434, 394] on input "[PERSON_NAME] ds03 ([EMAIL_ADDRESS][DOMAIN_NAME])" at bounding box center [377, 393] width 317 height 21
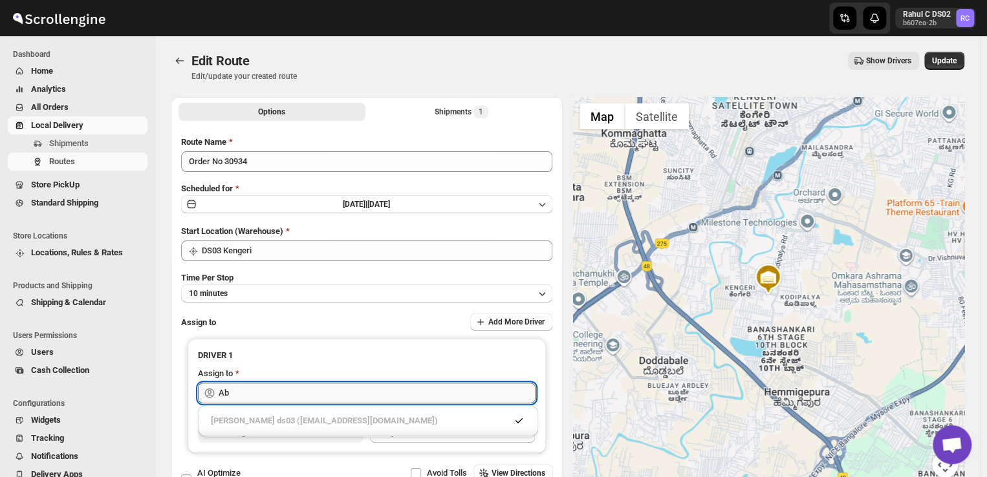
type input "A"
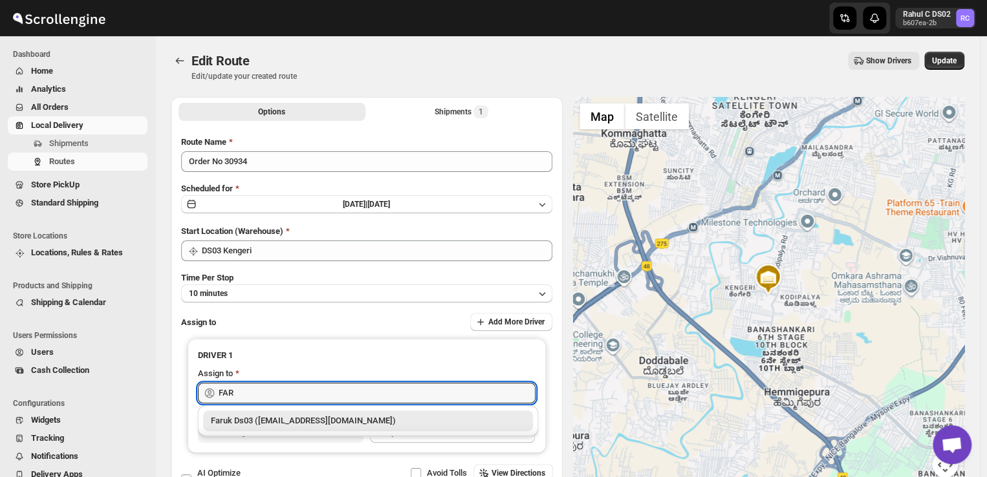
click at [375, 420] on div "Faruk Ds03 ([EMAIL_ADDRESS][DOMAIN_NAME])" at bounding box center [368, 420] width 314 height 13
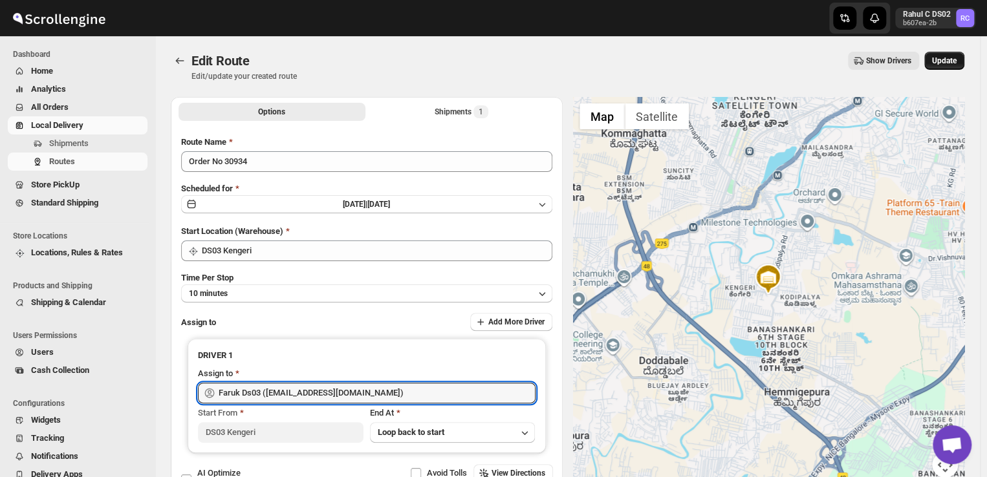
type input "Faruk Ds03 ([EMAIL_ADDRESS][DOMAIN_NAME])"
click at [956, 62] on span "Update" at bounding box center [944, 61] width 25 height 10
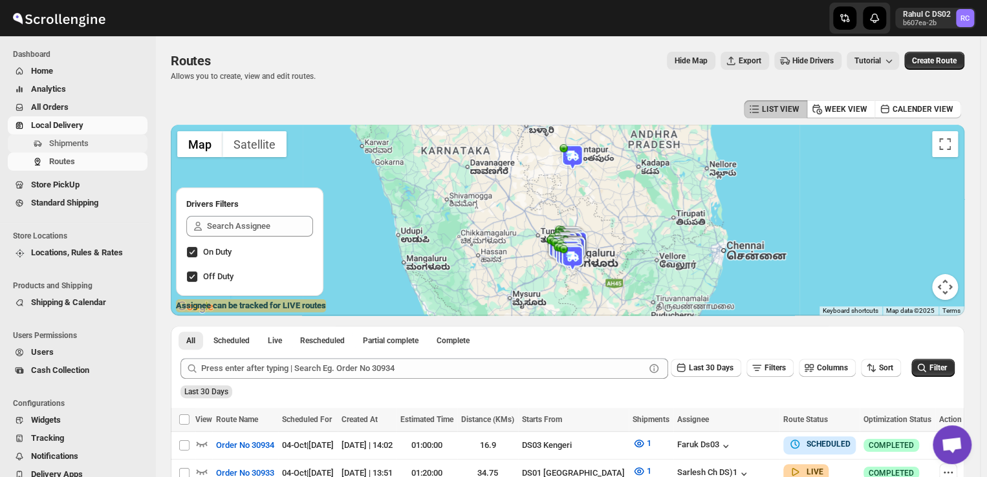
click at [107, 148] on span "Shipments" at bounding box center [97, 143] width 96 height 13
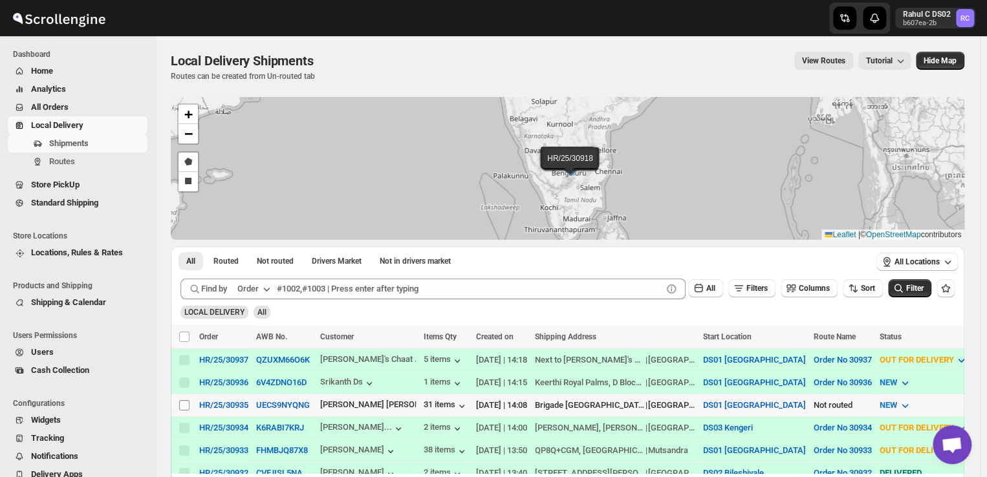
click at [184, 400] on input "Select shipment" at bounding box center [184, 405] width 10 height 10
checkbox input "true"
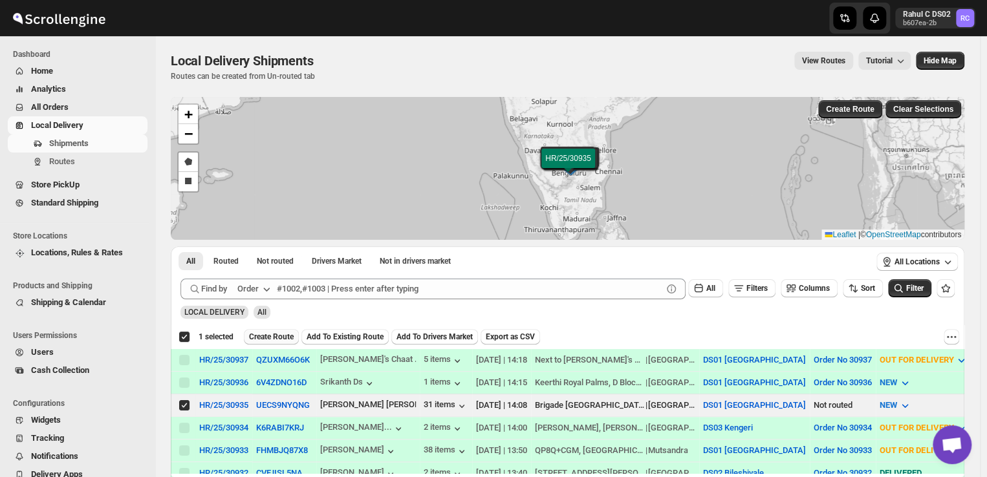
click at [280, 337] on span "Create Route" at bounding box center [271, 337] width 45 height 10
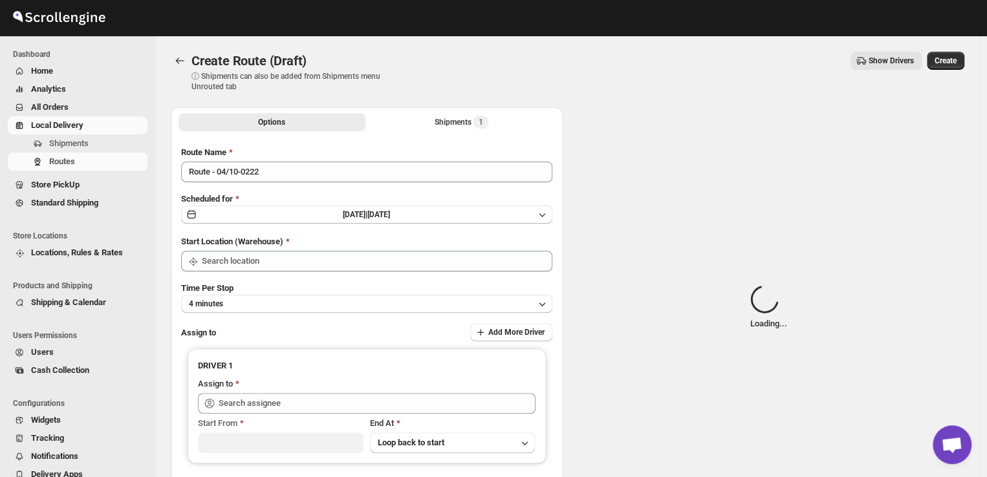
type input "DS01 [GEOGRAPHIC_DATA]"
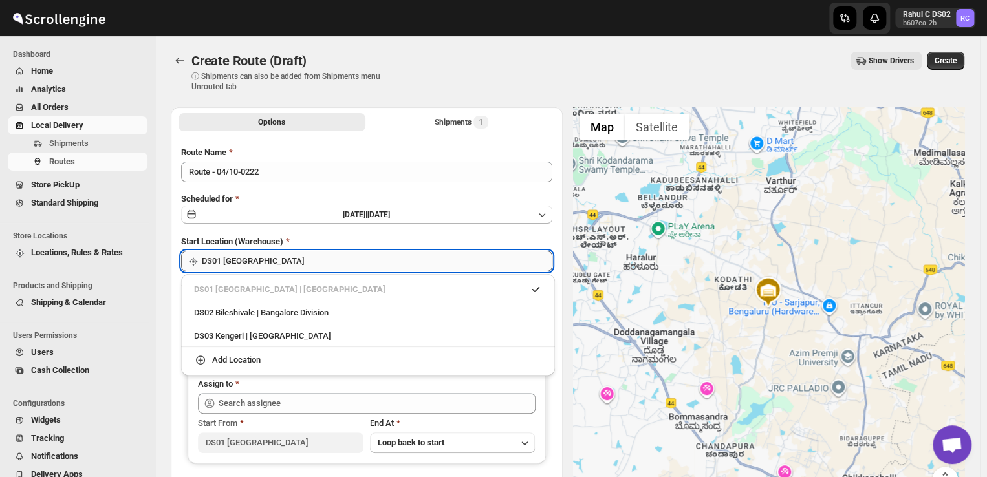
click at [276, 264] on input "DS01 [GEOGRAPHIC_DATA]" at bounding box center [377, 261] width 350 height 21
click at [222, 335] on div "DS03 Kengeri | [GEOGRAPHIC_DATA]" at bounding box center [368, 336] width 348 height 13
type input "DS03 Kengeri"
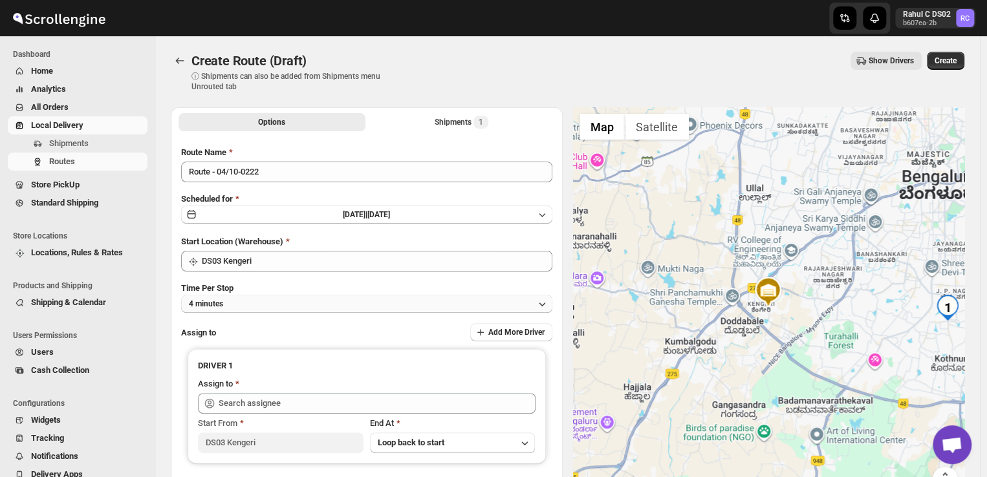
click at [237, 308] on button "4 minutes" at bounding box center [366, 304] width 371 height 18
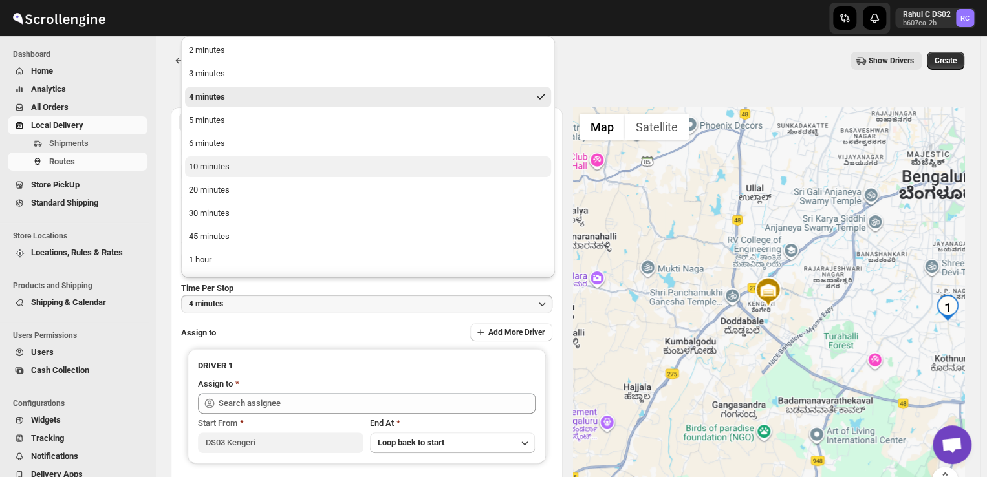
click at [199, 171] on div "10 minutes" at bounding box center [209, 166] width 41 height 13
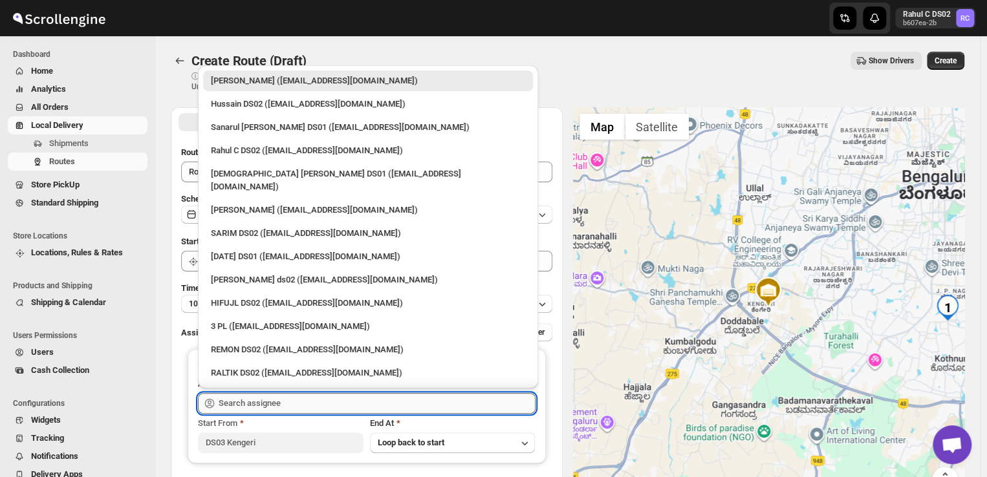
click at [287, 403] on input "text" at bounding box center [377, 403] width 317 height 21
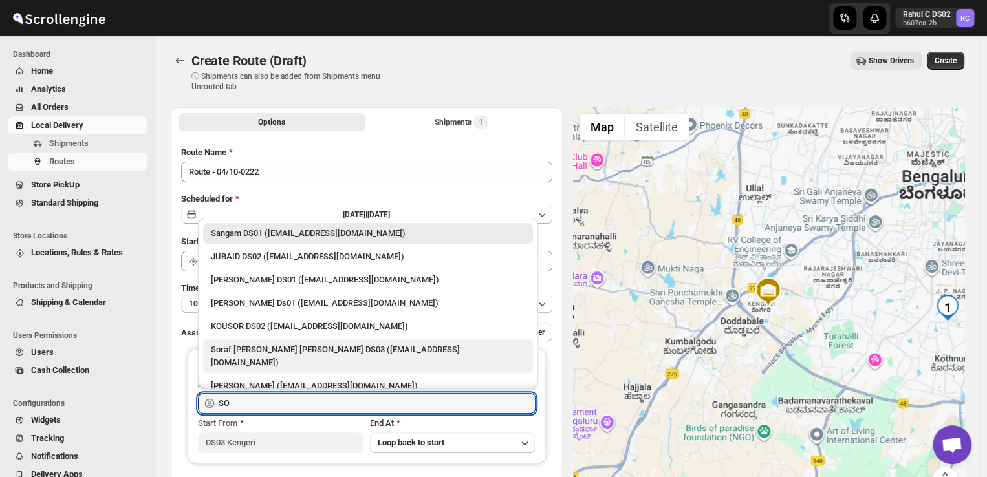
click at [237, 346] on div "Soraf [PERSON_NAME] [PERSON_NAME] DS03 ([EMAIL_ADDRESS][DOMAIN_NAME])" at bounding box center [368, 356] width 314 height 26
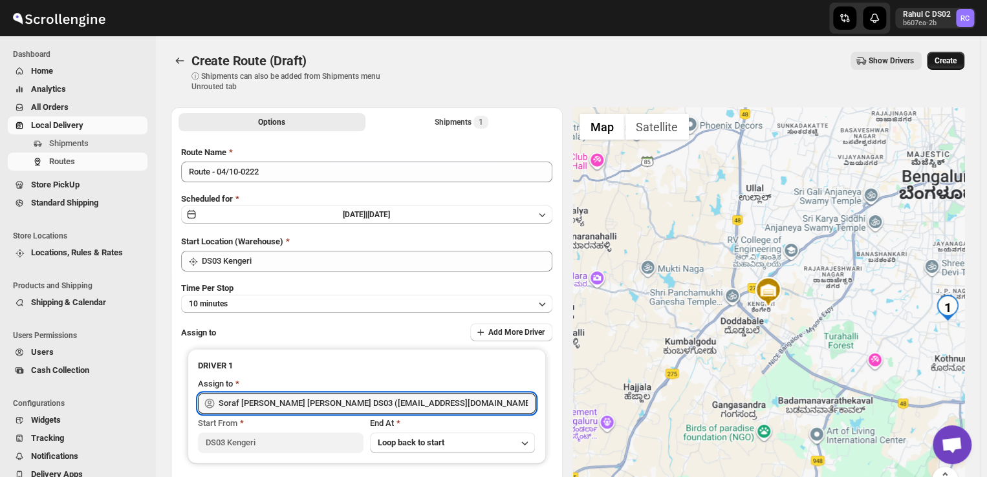
type input "Soraf [PERSON_NAME] [PERSON_NAME] DS03 ([EMAIL_ADDRESS][DOMAIN_NAME])"
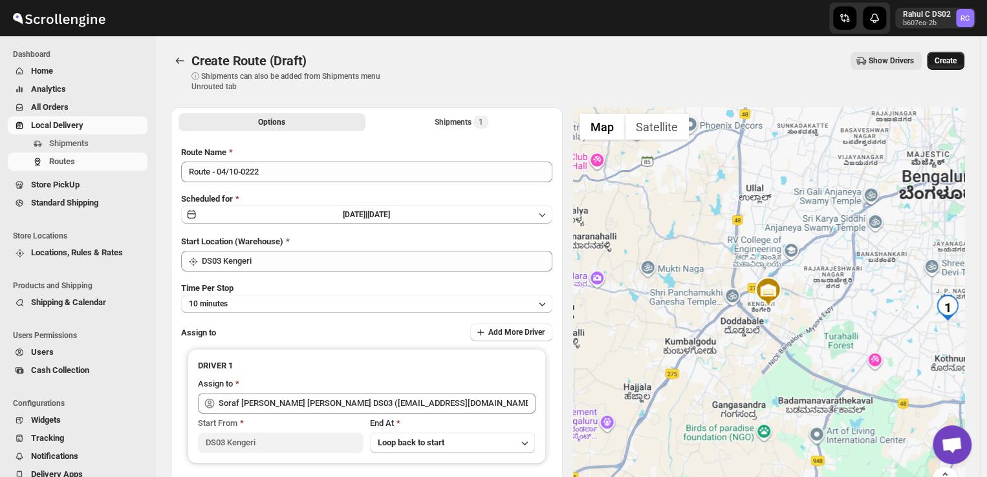
click at [947, 59] on span "Create" at bounding box center [945, 61] width 22 height 10
